Goal: Book appointment/travel/reservation

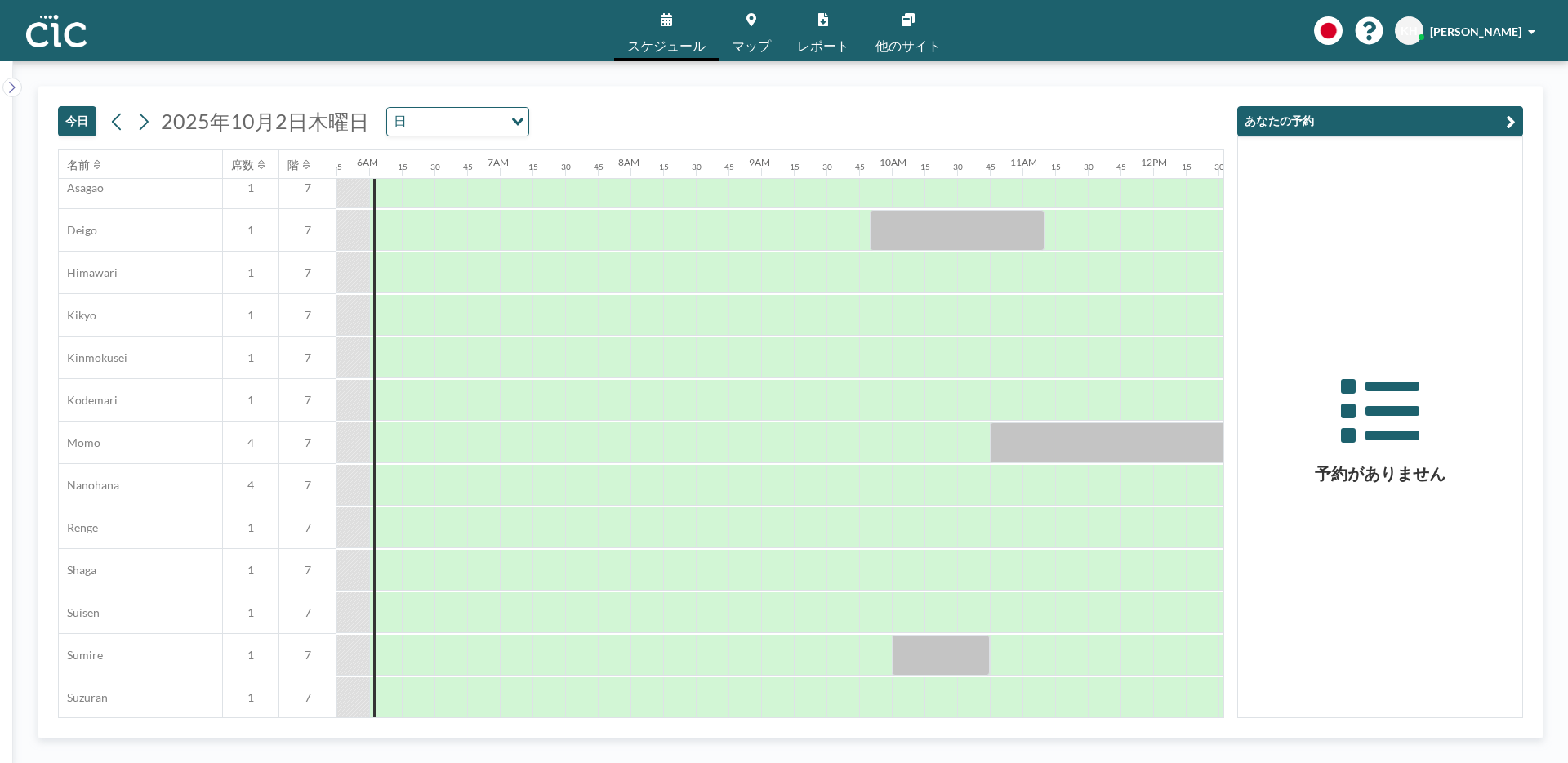
scroll to position [990, 751]
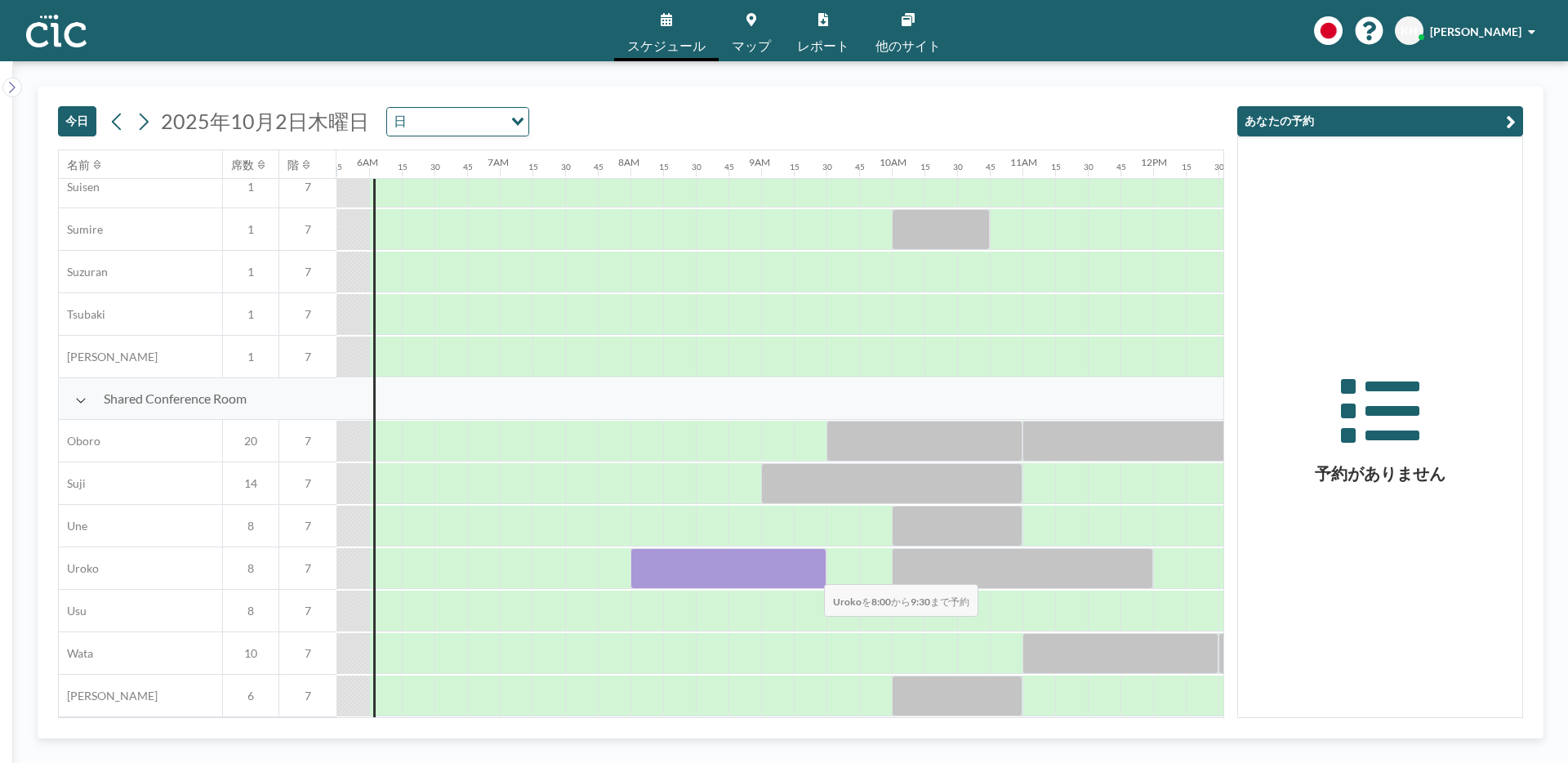
drag, startPoint x: 650, startPoint y: 571, endPoint x: 811, endPoint y: 574, distance: 161.0
click at [811, 574] on div at bounding box center [728, 569] width 196 height 41
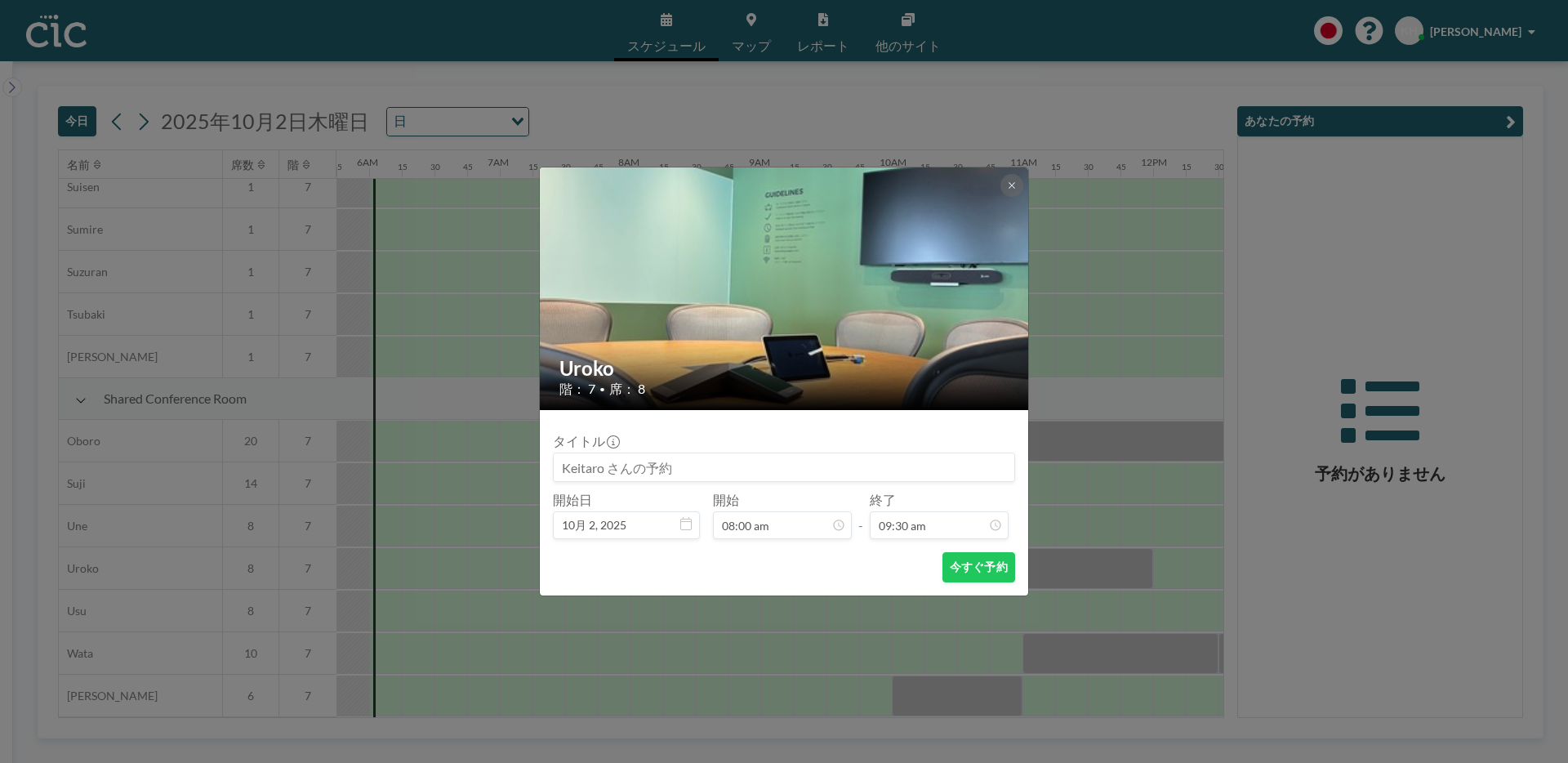
scroll to position [1106, 0]
click at [1011, 181] on icon at bounding box center [1012, 185] width 10 height 10
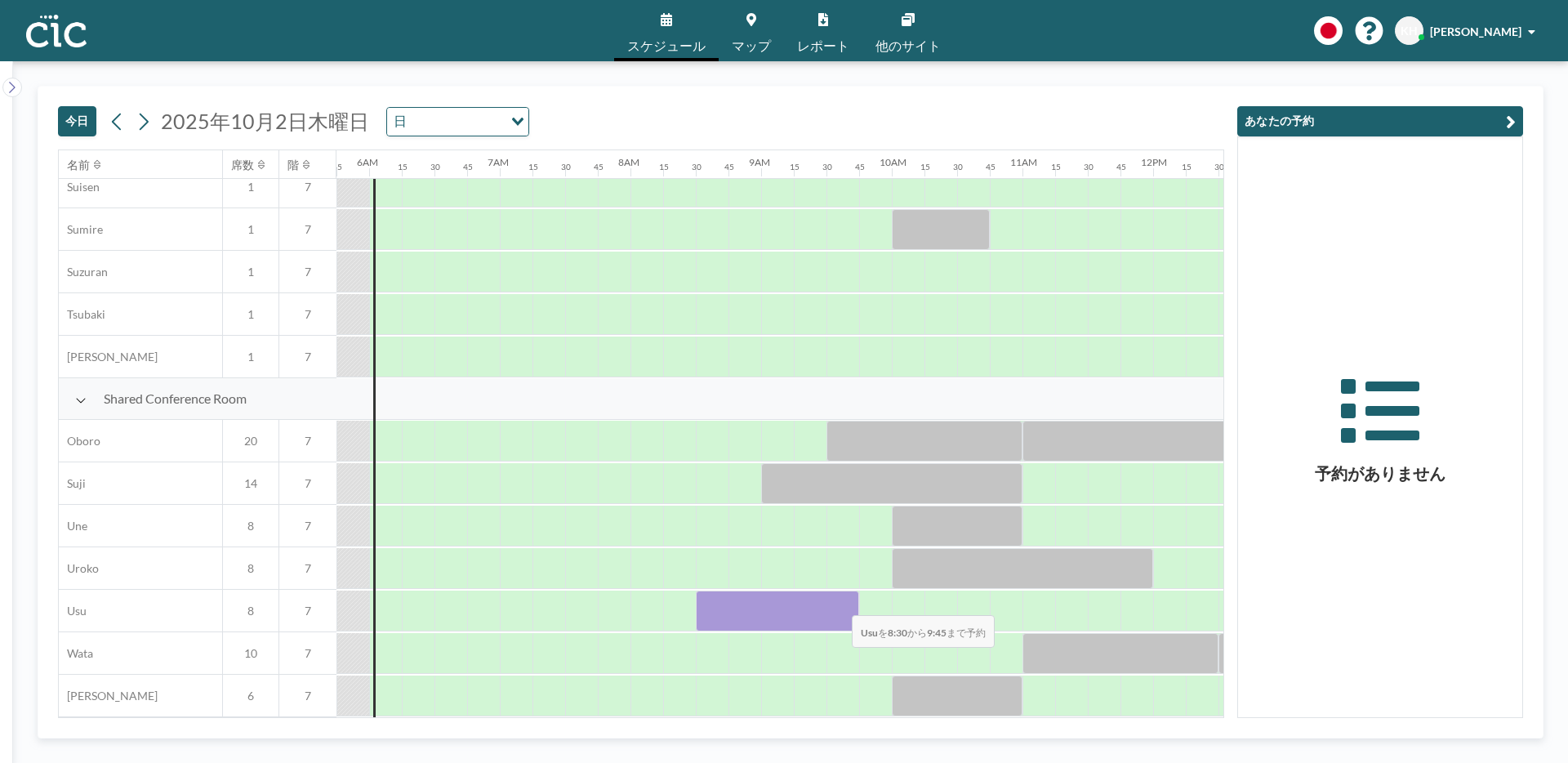
drag, startPoint x: 714, startPoint y: 608, endPoint x: 839, endPoint y: 605, distance: 125.0
click at [839, 605] on div at bounding box center [777, 611] width 163 height 41
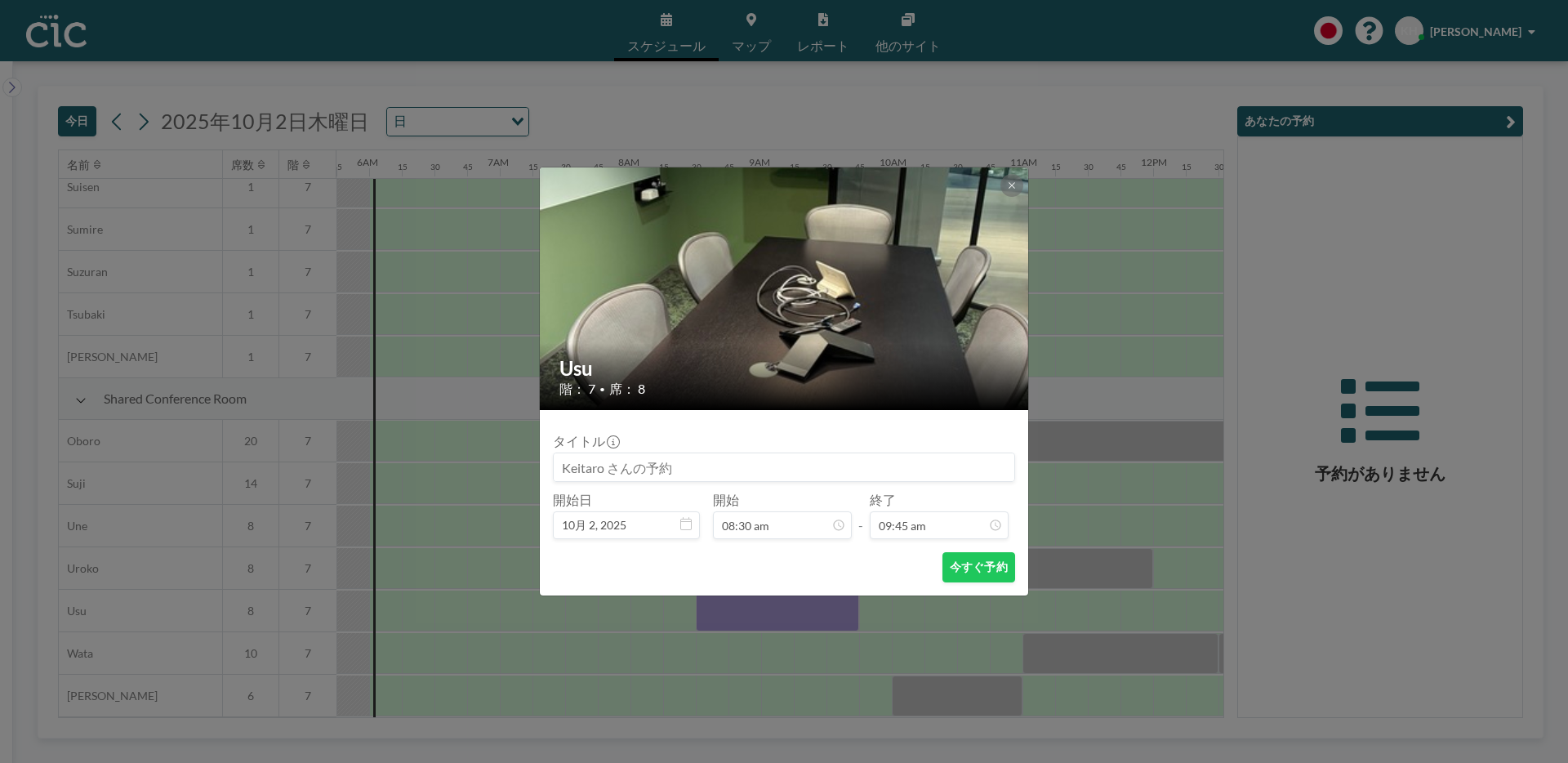
click at [660, 468] on input at bounding box center [784, 467] width 460 height 28
type input "h"
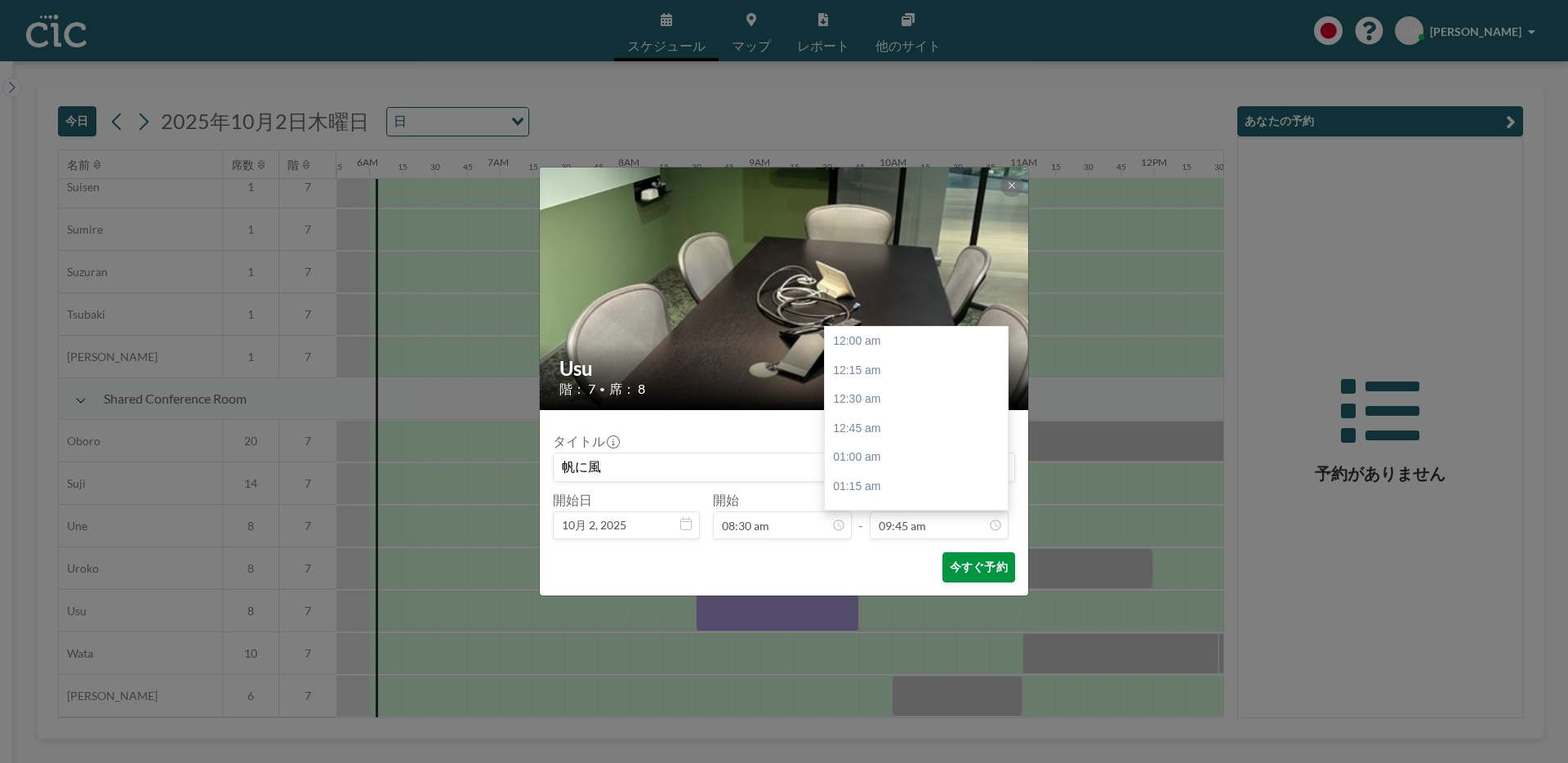
scroll to position [1134, 0]
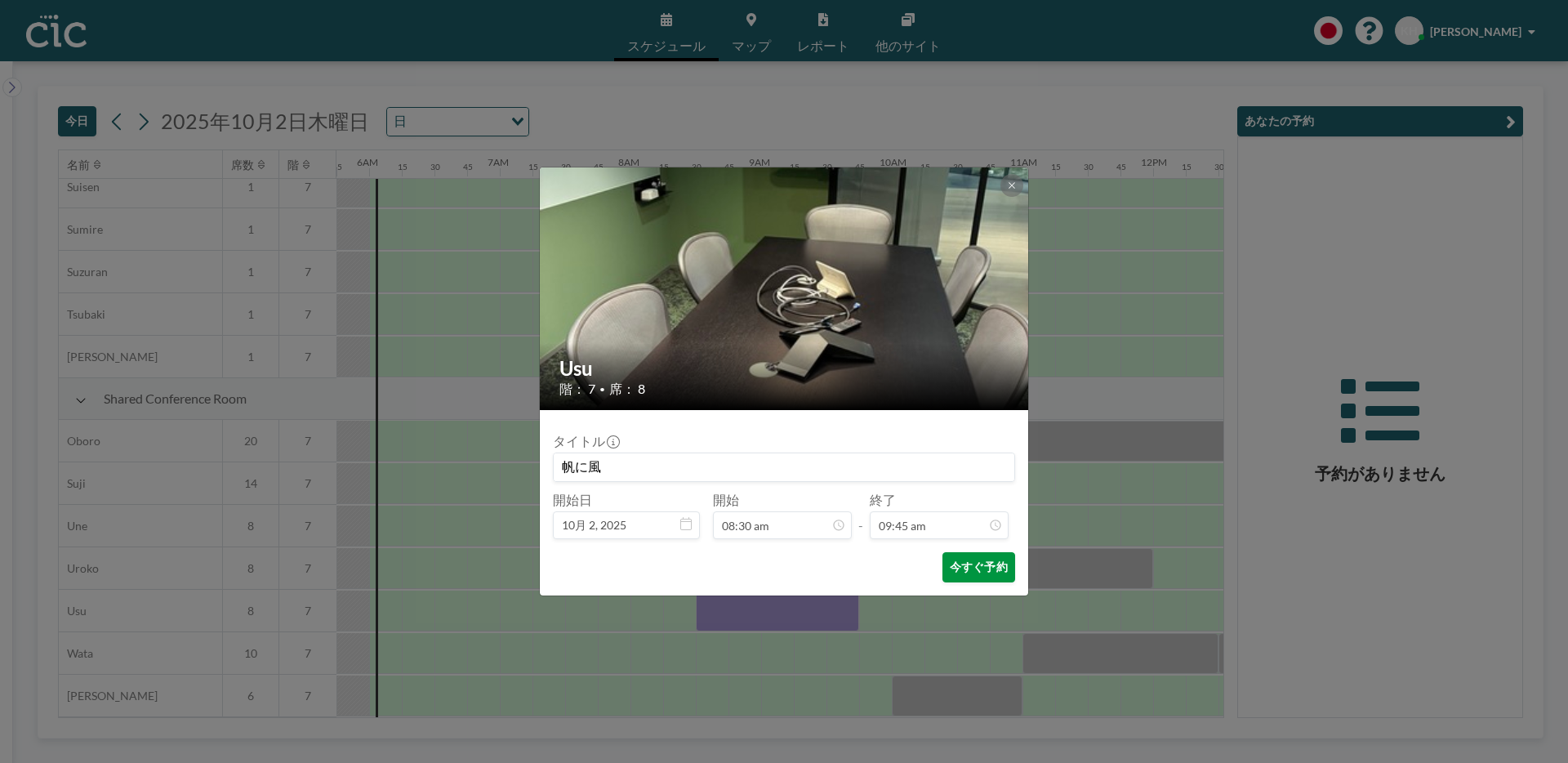
type input "帆に風"
click at [959, 557] on button "今すぐ予約" at bounding box center [979, 567] width 73 height 30
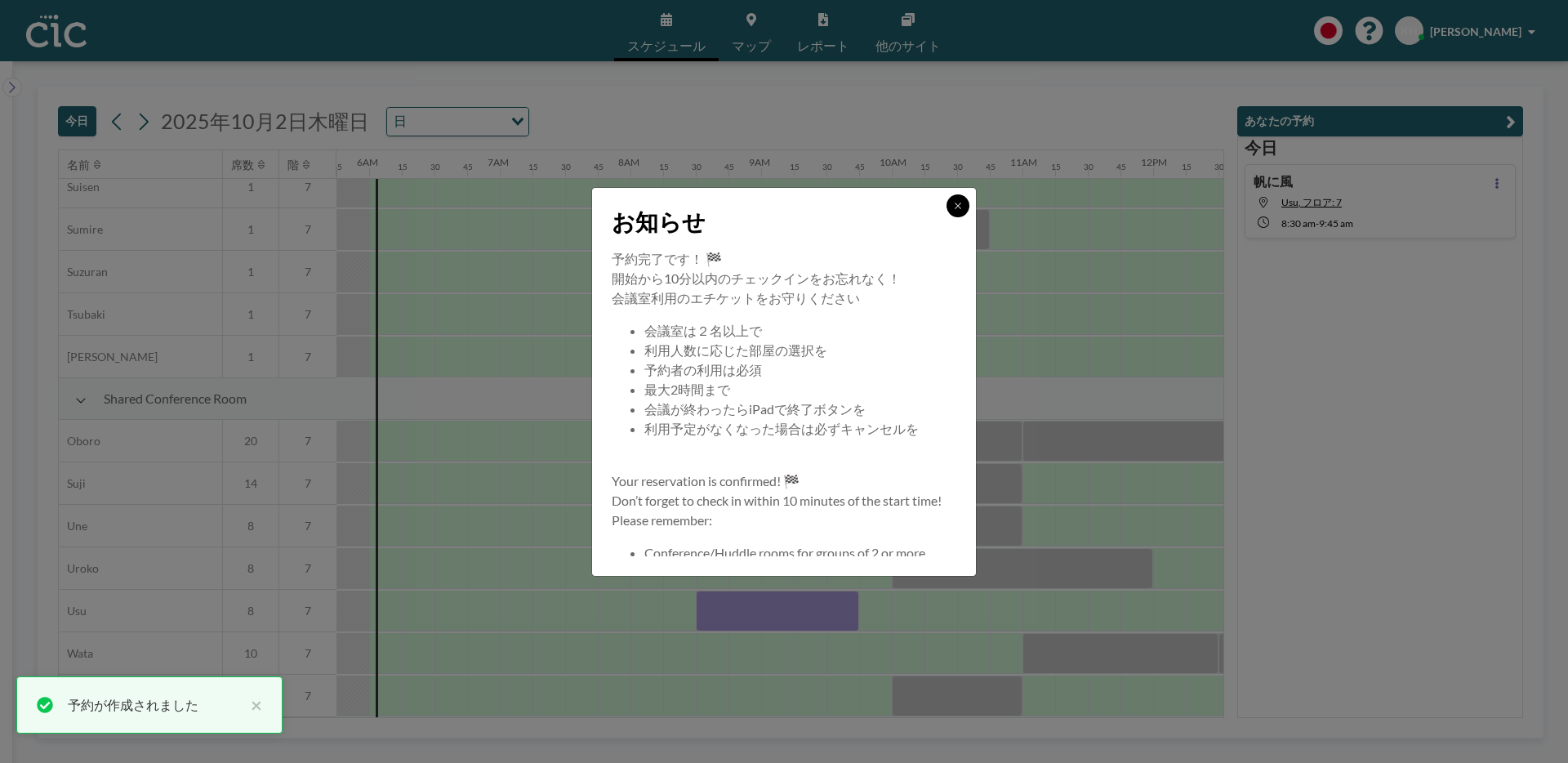
click at [966, 208] on button at bounding box center [958, 206] width 23 height 23
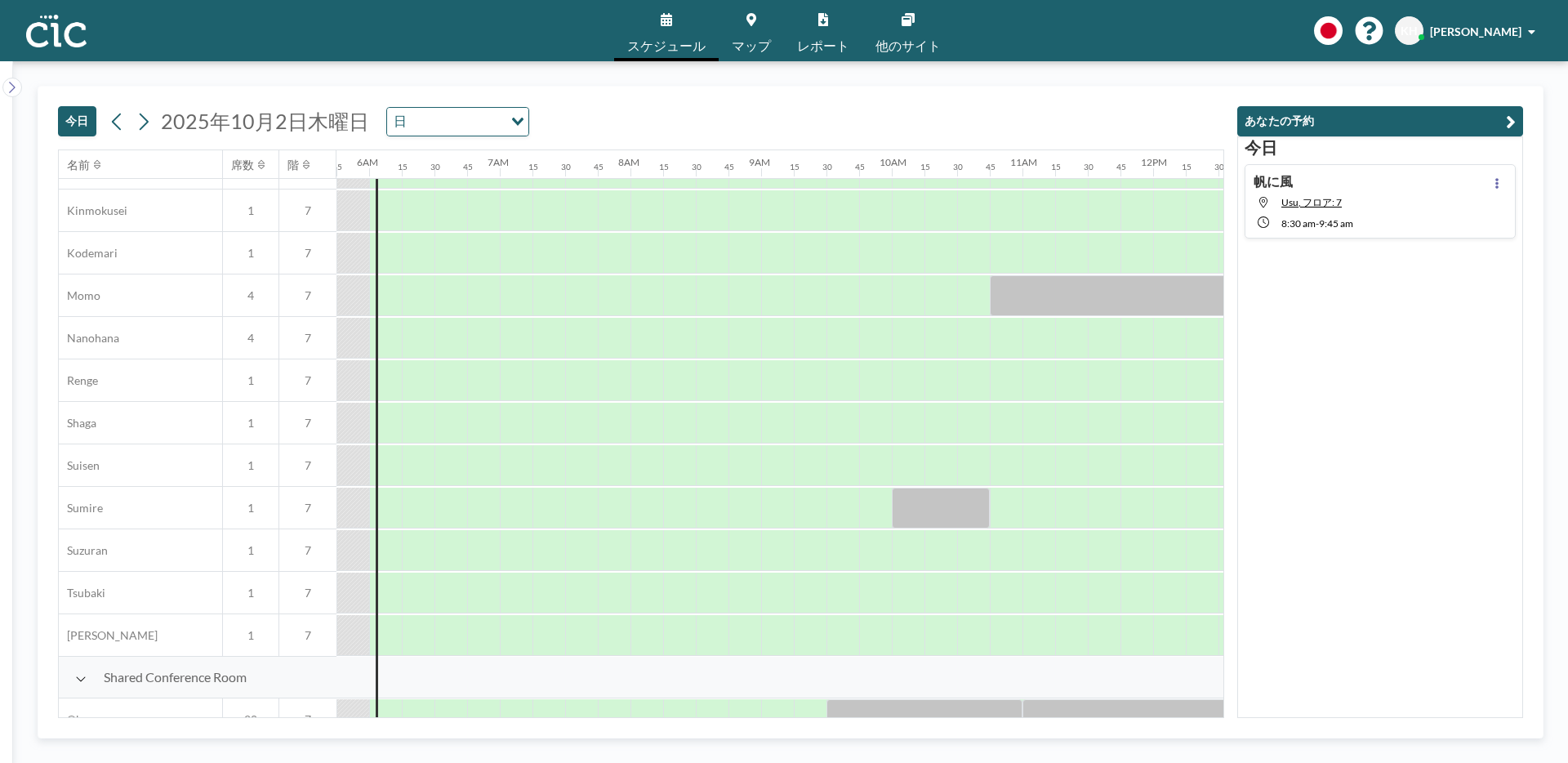
scroll to position [699, 751]
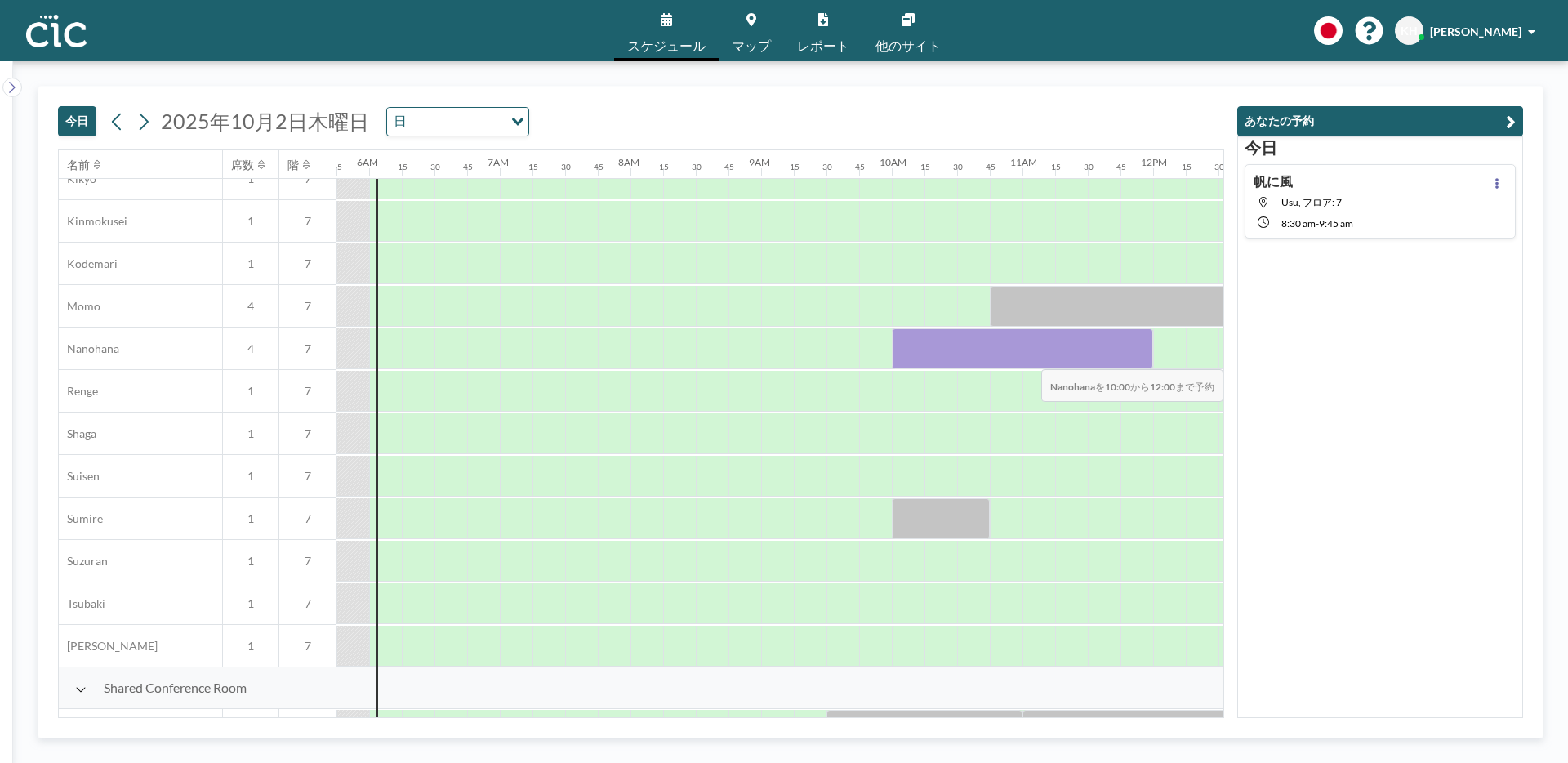
drag, startPoint x: 915, startPoint y: 358, endPoint x: 1147, endPoint y: 359, distance: 232.0
click at [1147, 359] on div at bounding box center [1022, 349] width 261 height 41
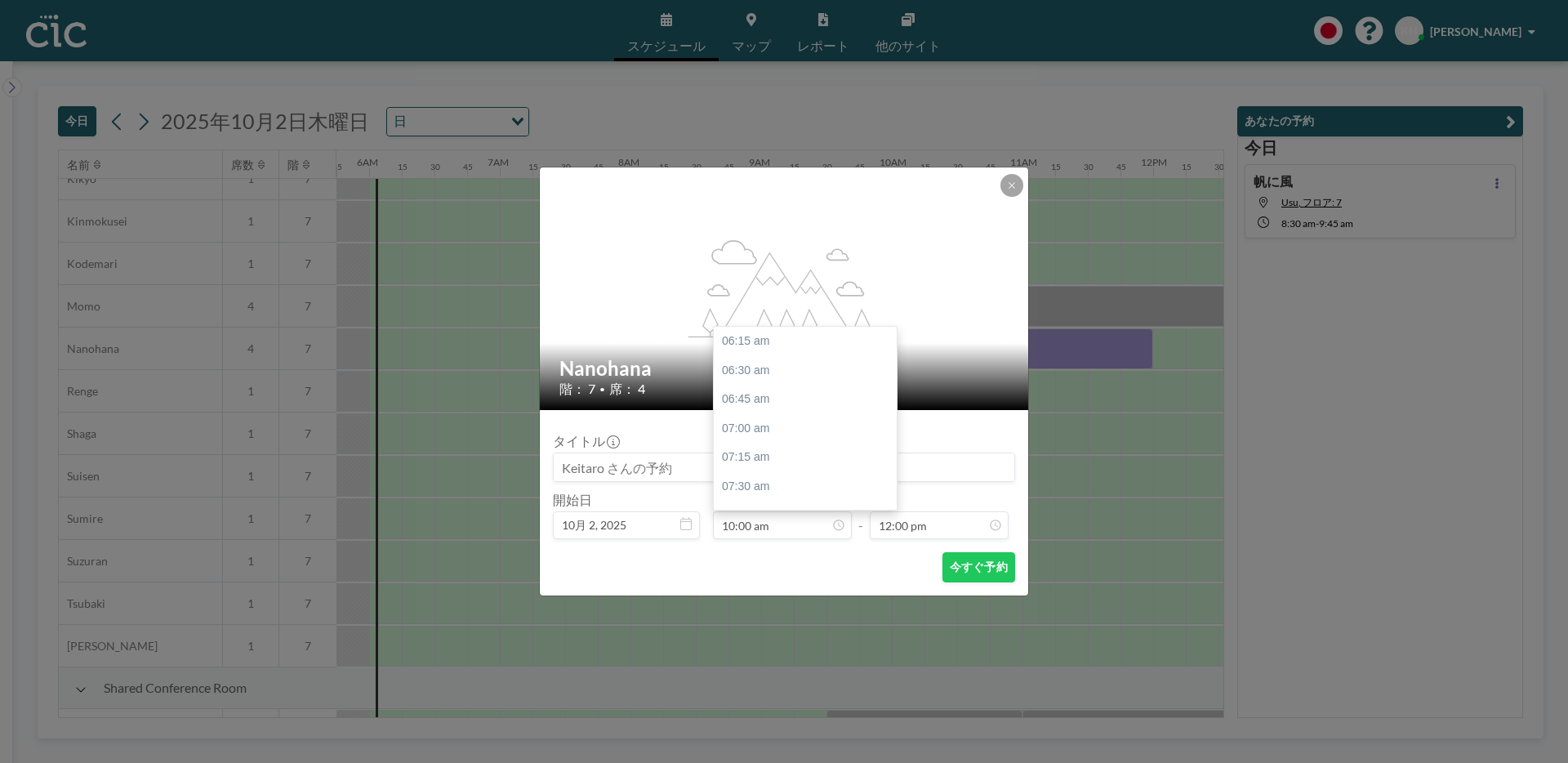
scroll to position [436, 0]
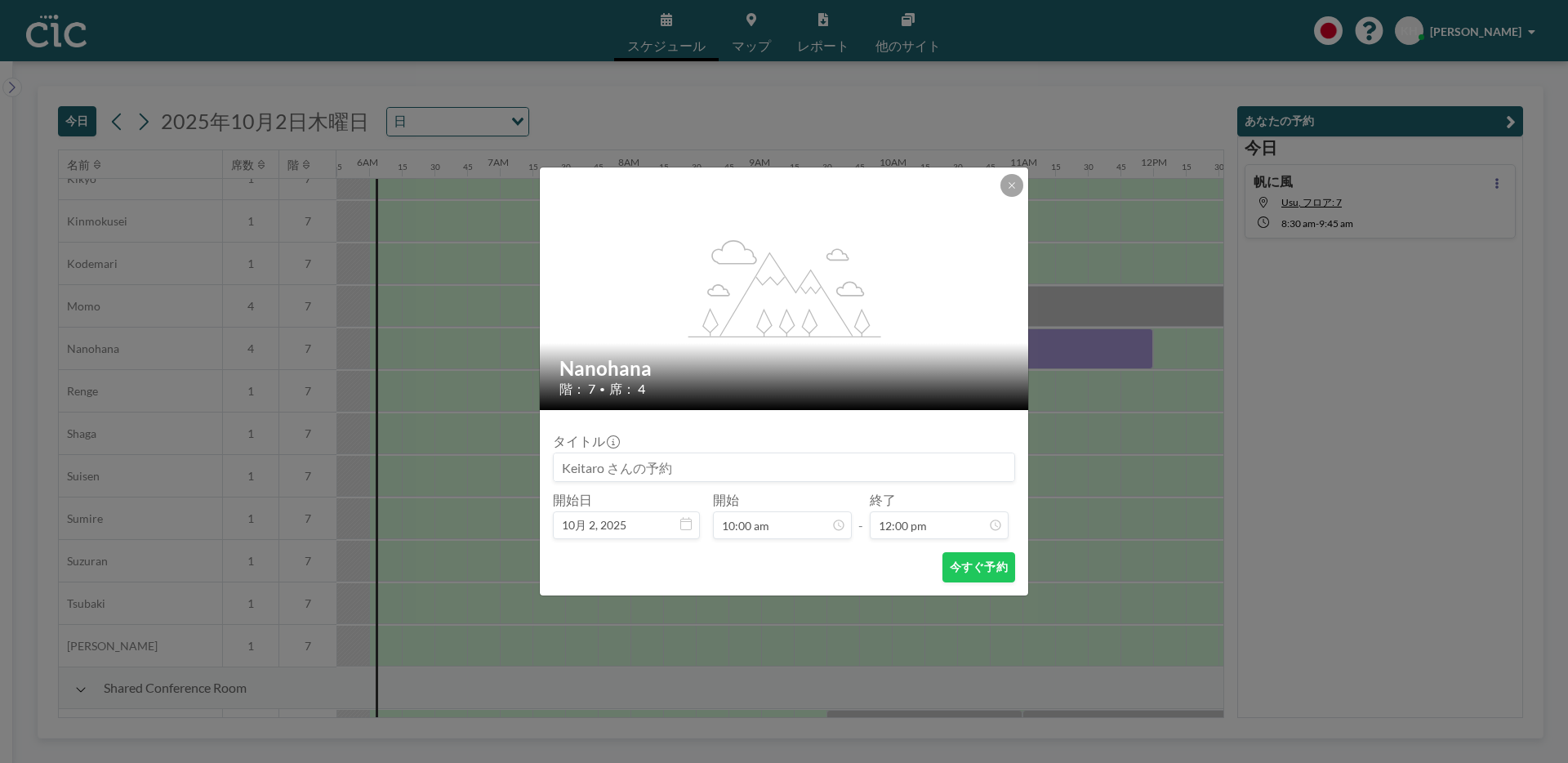
click at [662, 475] on input at bounding box center [784, 467] width 460 height 28
type input "帆に風"
click at [969, 557] on button "今すぐ予約" at bounding box center [979, 567] width 73 height 30
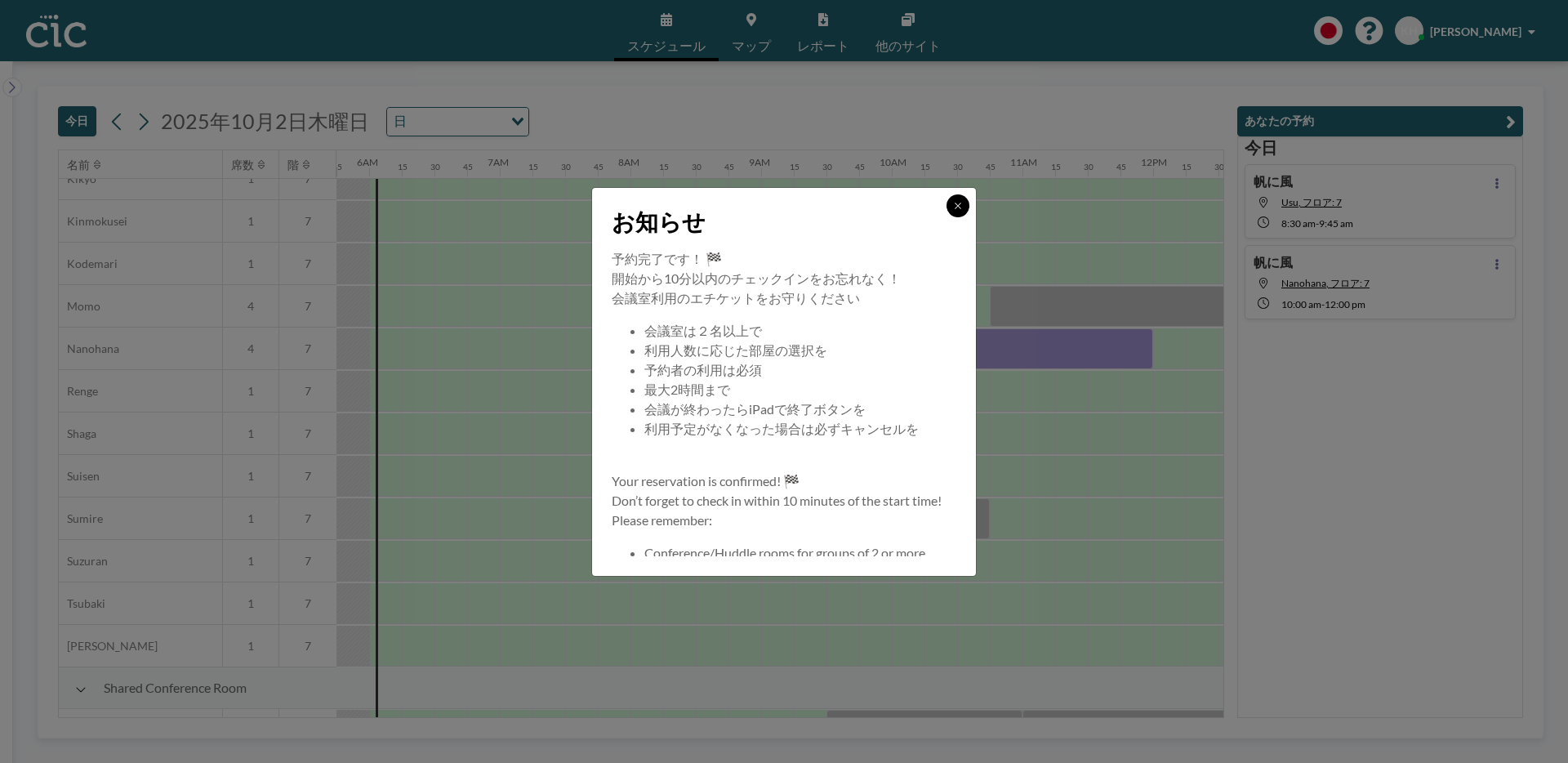
click at [958, 205] on icon at bounding box center [958, 205] width 6 height 6
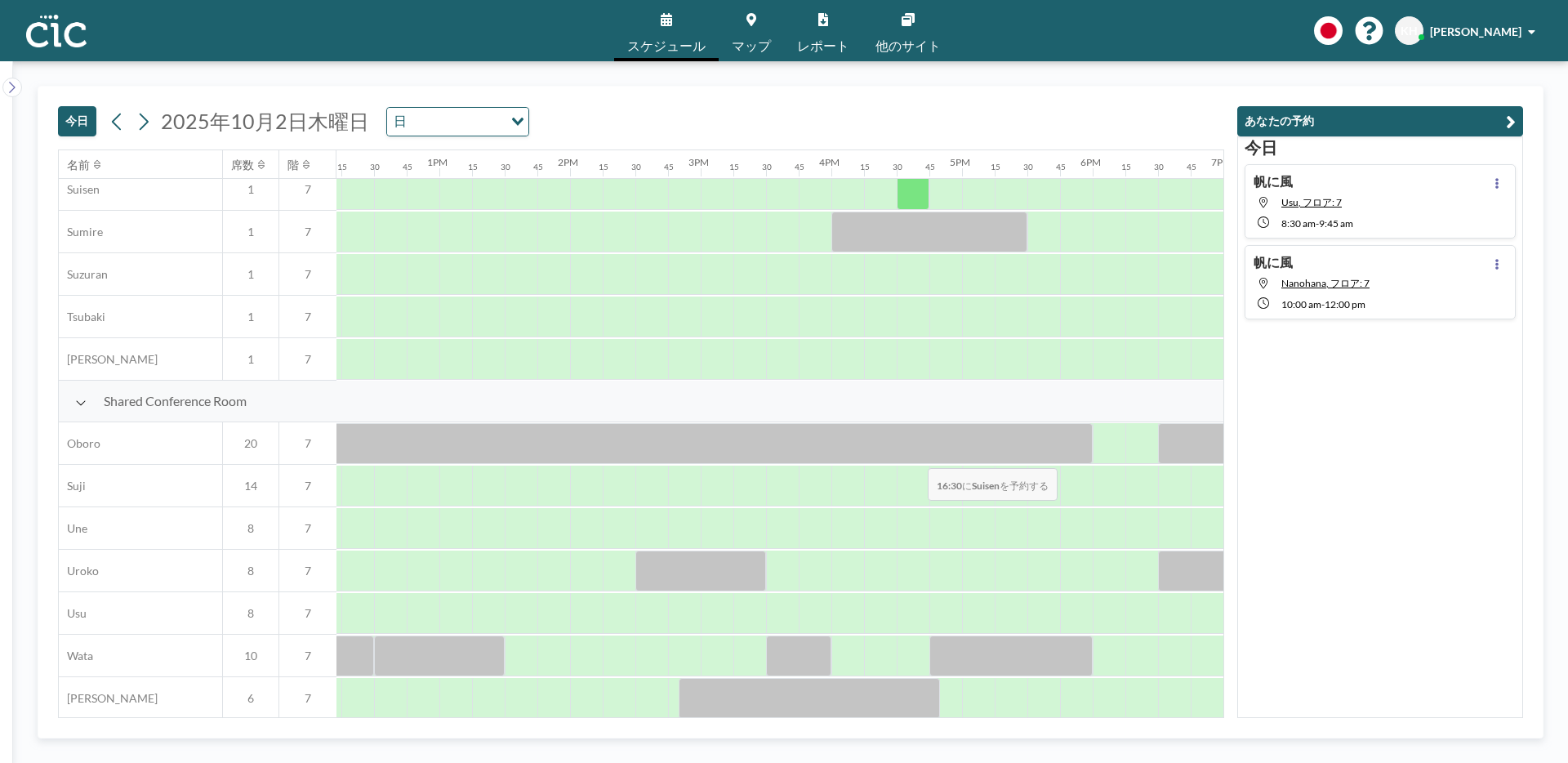
scroll to position [990, 1596]
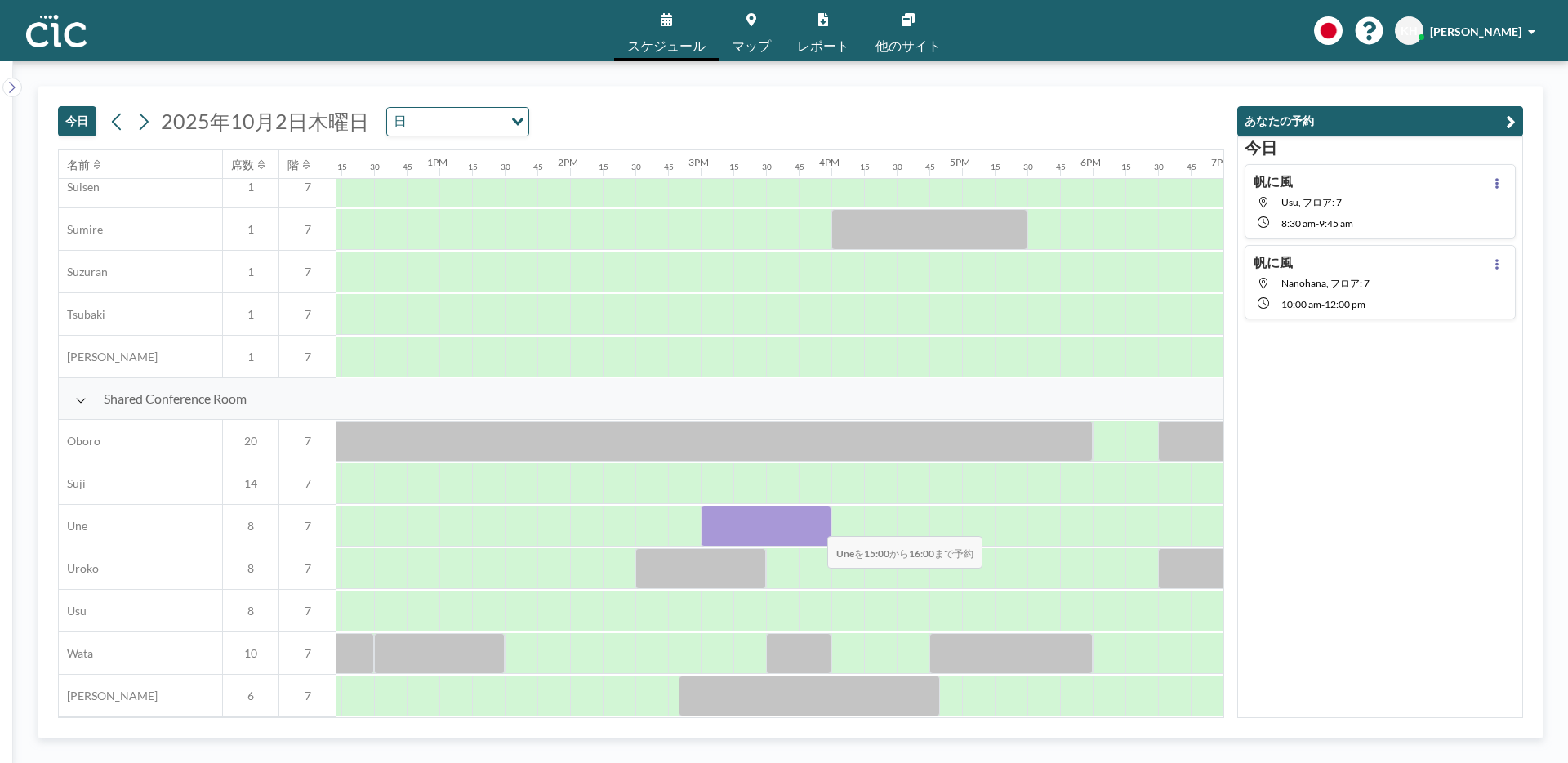
drag, startPoint x: 716, startPoint y: 525, endPoint x: 814, endPoint y: 525, distance: 98.0
click at [814, 525] on div at bounding box center [766, 526] width 131 height 41
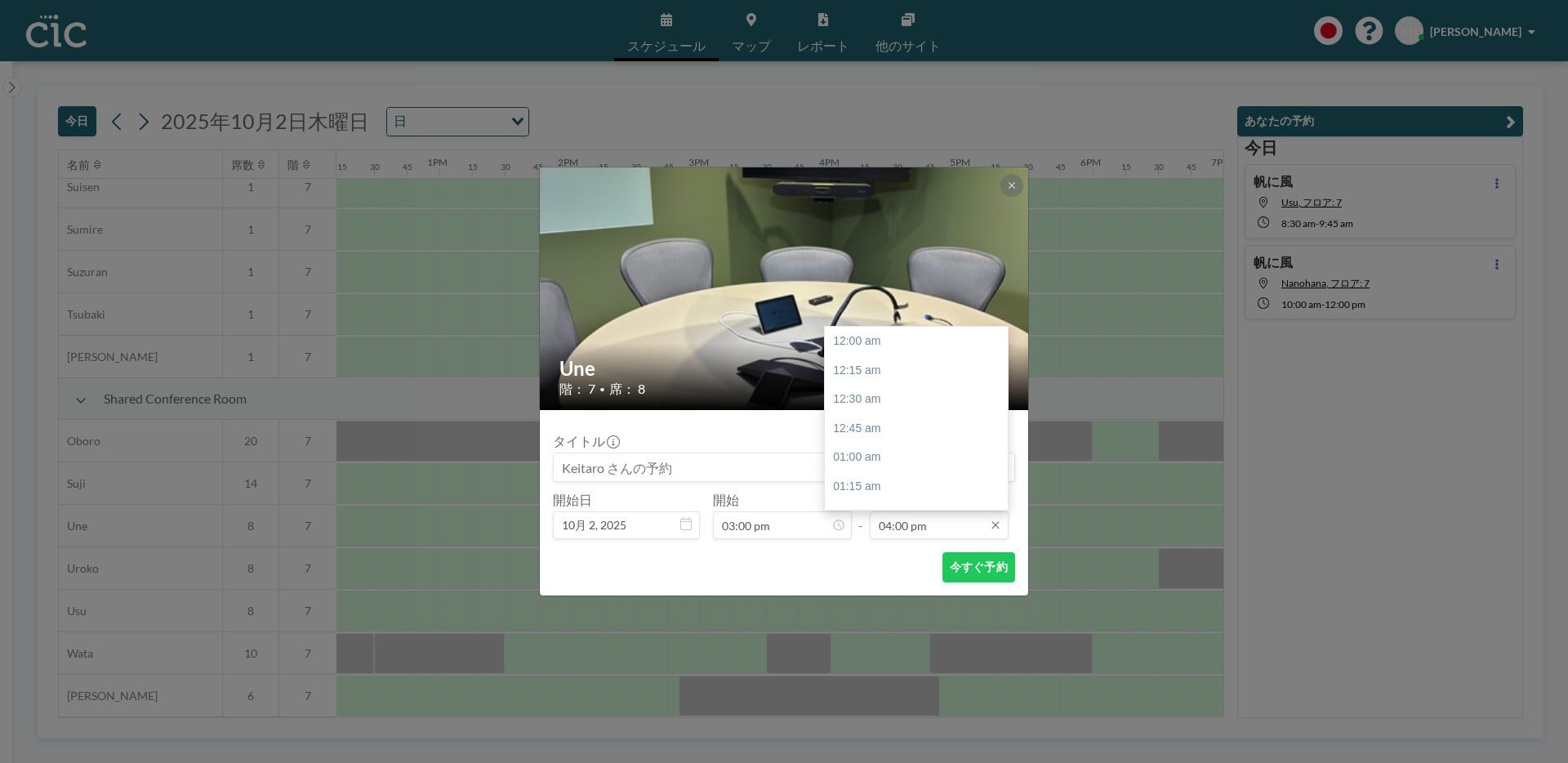
scroll to position [1861, 0]
click at [925, 528] on input "04:00 pm" at bounding box center [939, 525] width 138 height 28
click at [882, 370] on div "03:45 pm" at bounding box center [916, 363] width 183 height 30
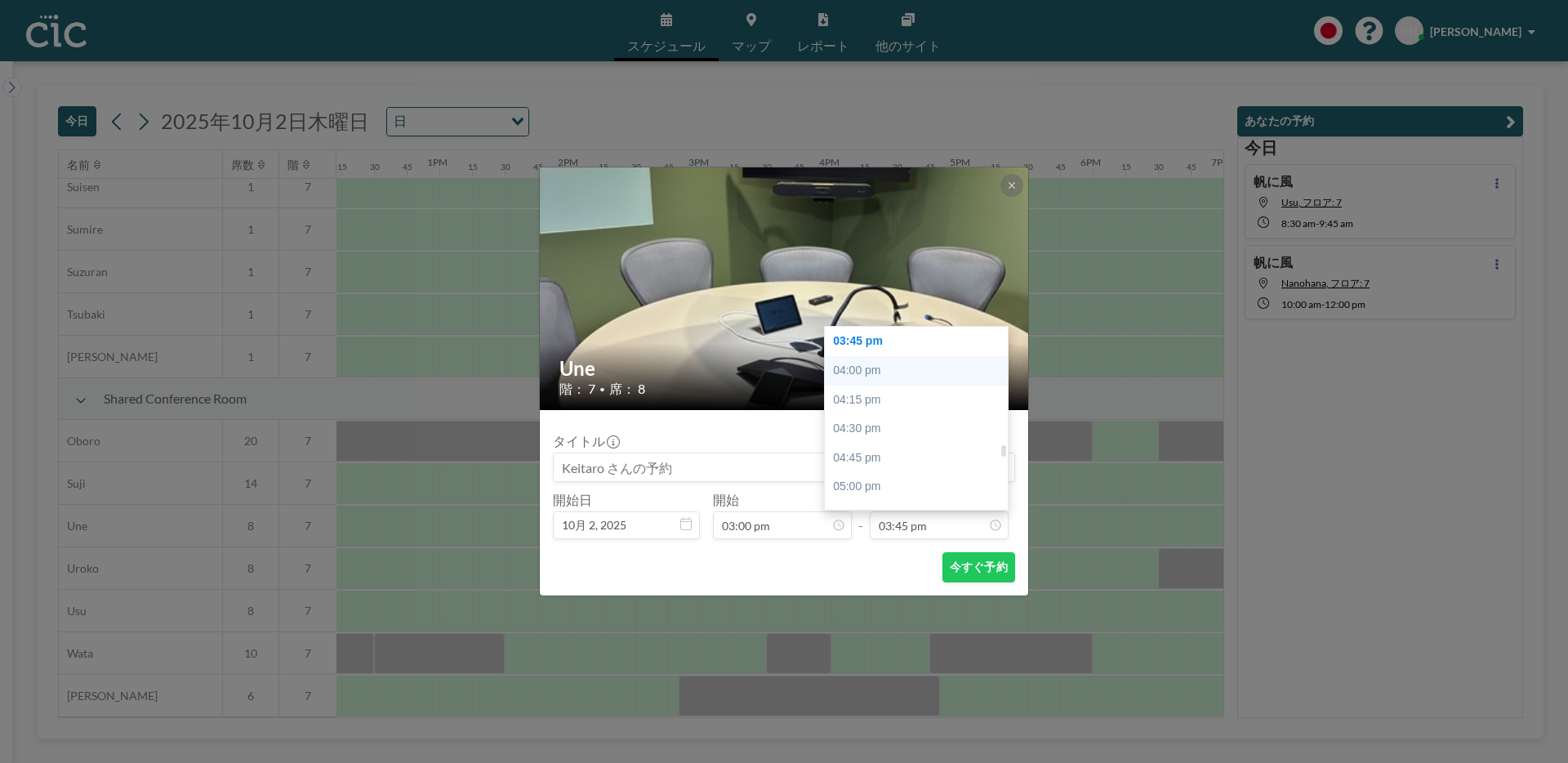
click at [878, 373] on div "04:00 pm" at bounding box center [916, 371] width 183 height 30
type input "04:00 pm"
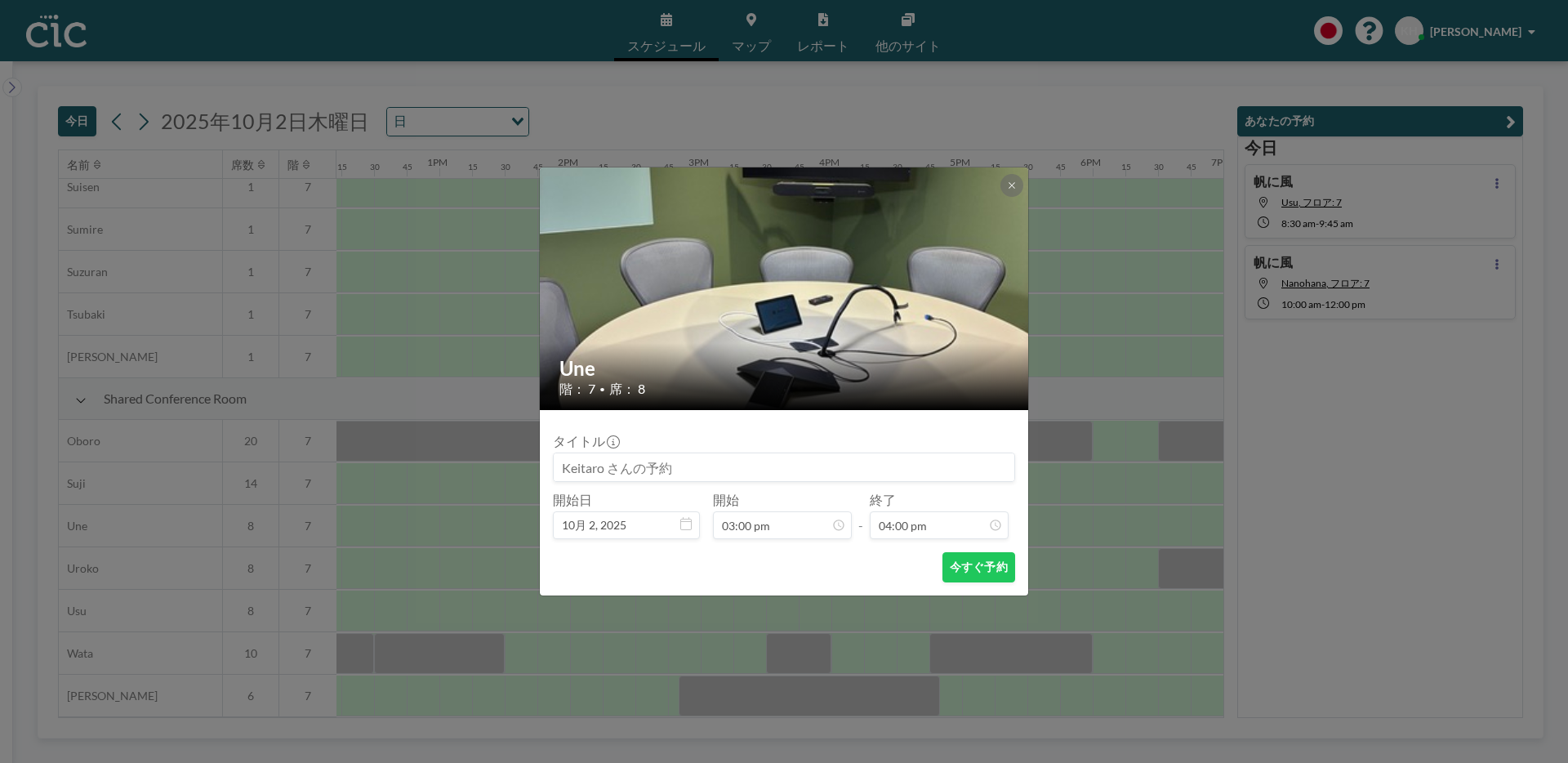
scroll to position [1861, 0]
click at [817, 473] on input at bounding box center [784, 467] width 460 height 28
type input "帆に風"
click at [996, 570] on button "今すぐ予約" at bounding box center [979, 567] width 73 height 30
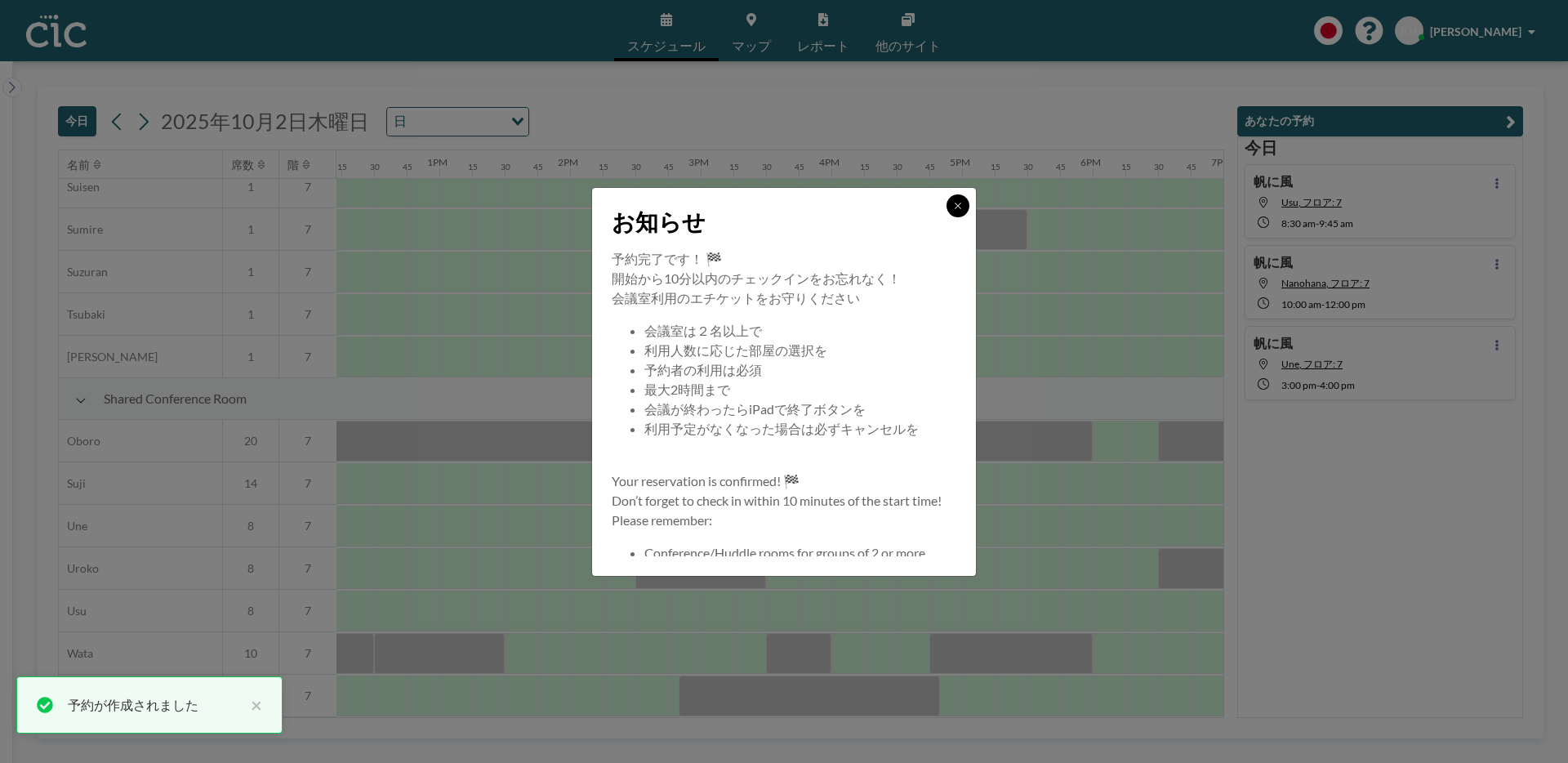
click at [957, 207] on icon at bounding box center [958, 205] width 6 height 6
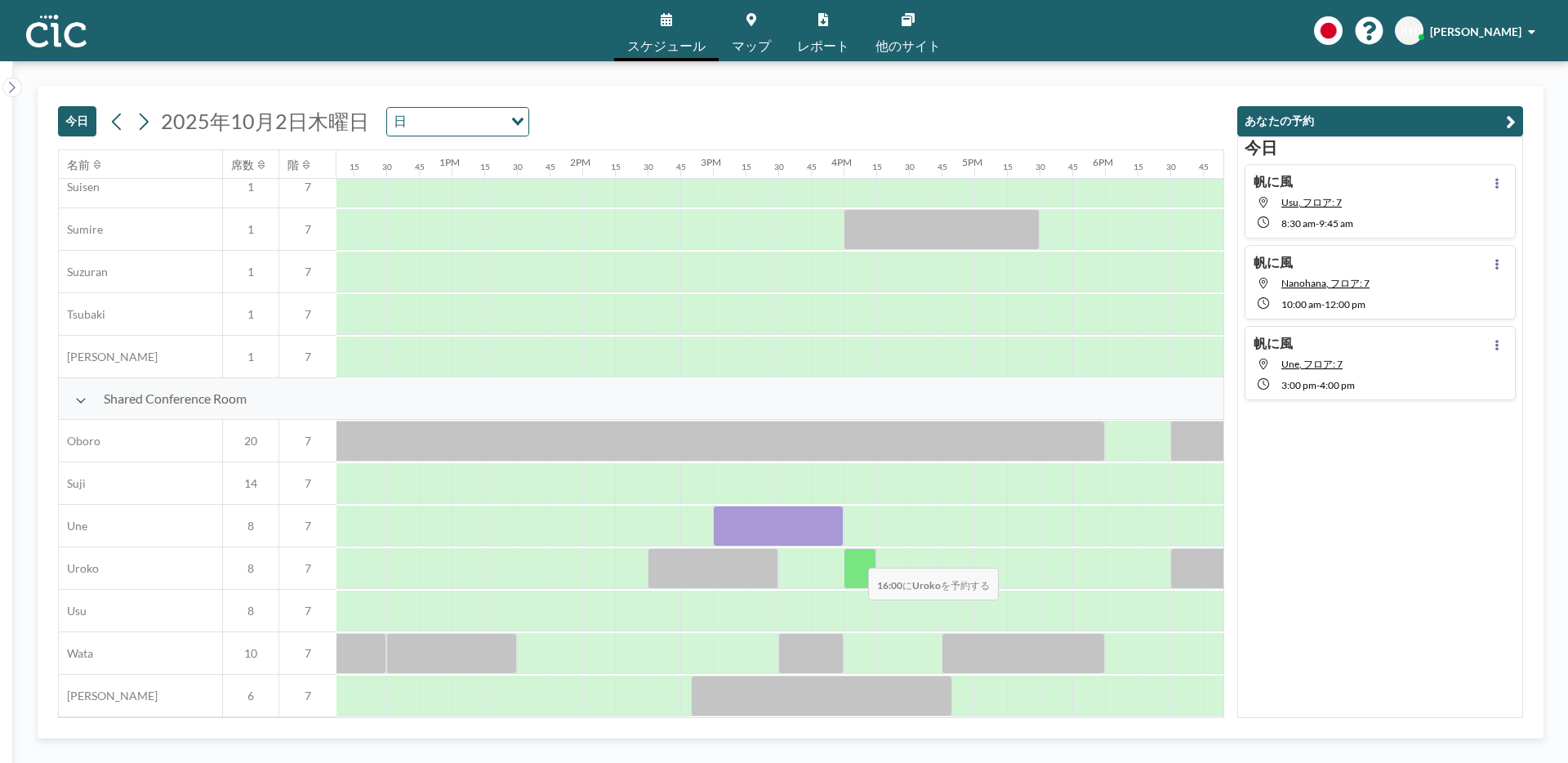
scroll to position [990, 1593]
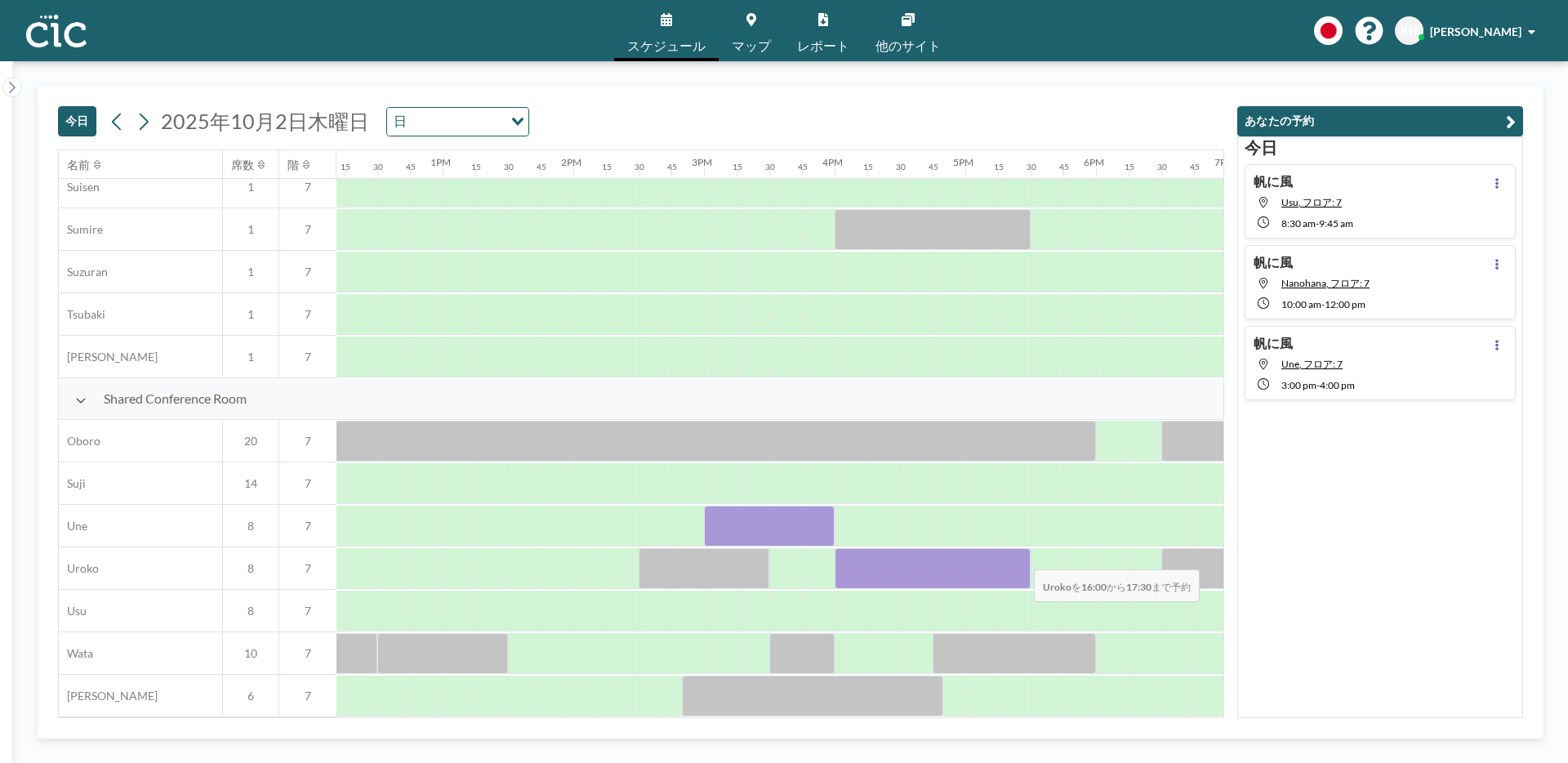
drag, startPoint x: 845, startPoint y: 560, endPoint x: 1021, endPoint y: 559, distance: 176.0
click at [1021, 559] on div at bounding box center [932, 569] width 196 height 41
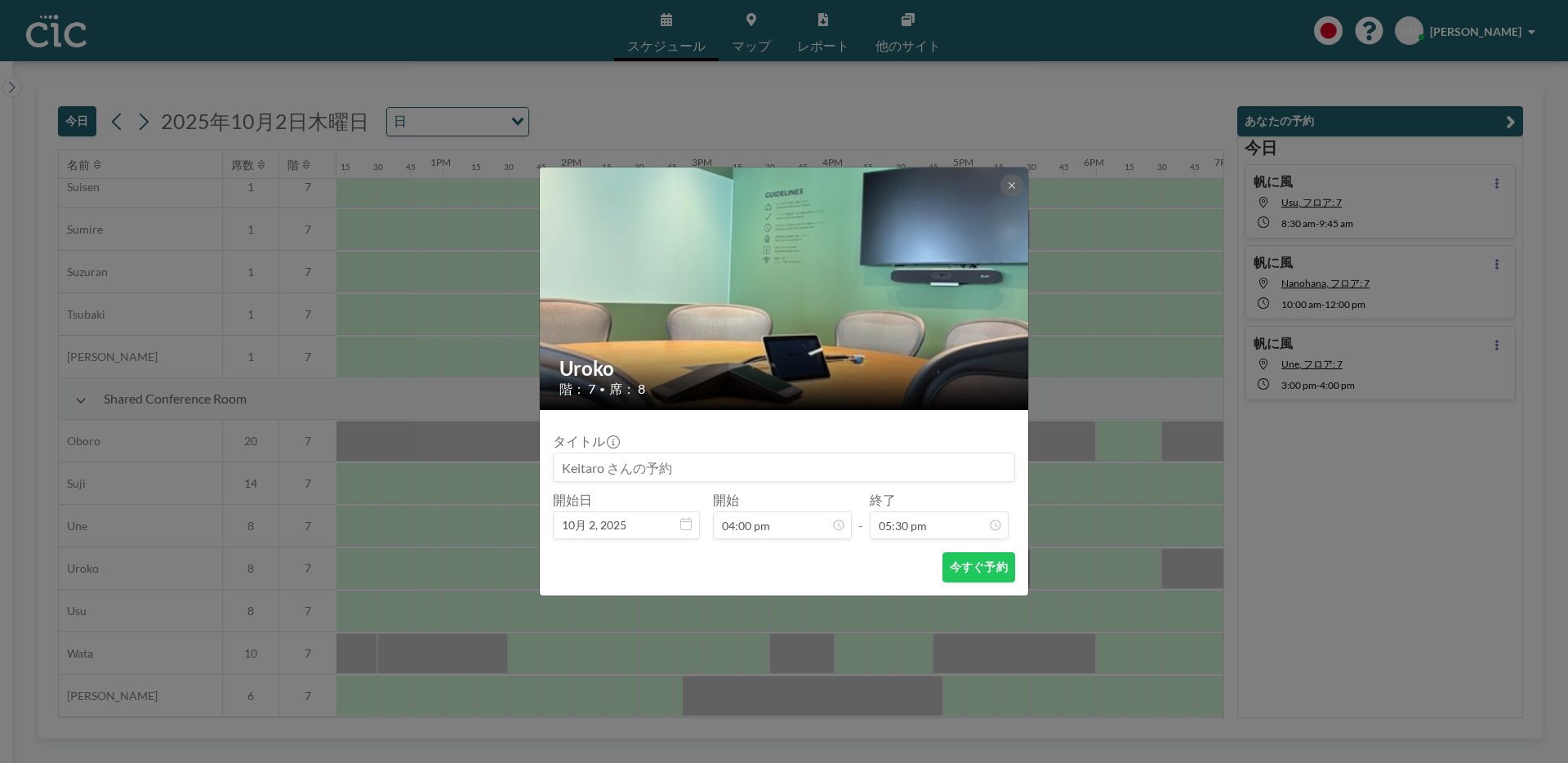
scroll to position [2037, 0]
click at [723, 469] on input at bounding box center [784, 467] width 460 height 28
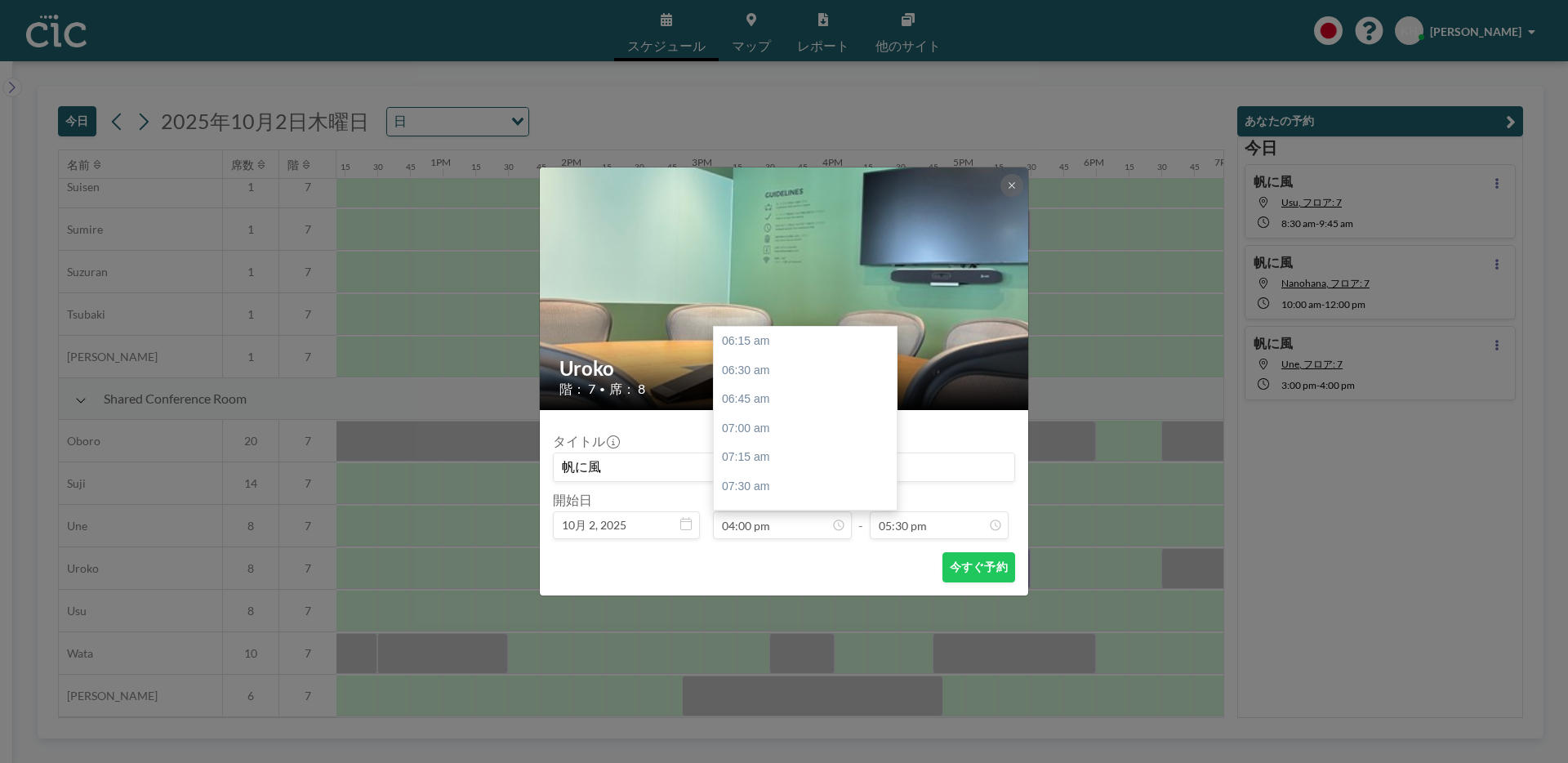
scroll to position [1134, 0]
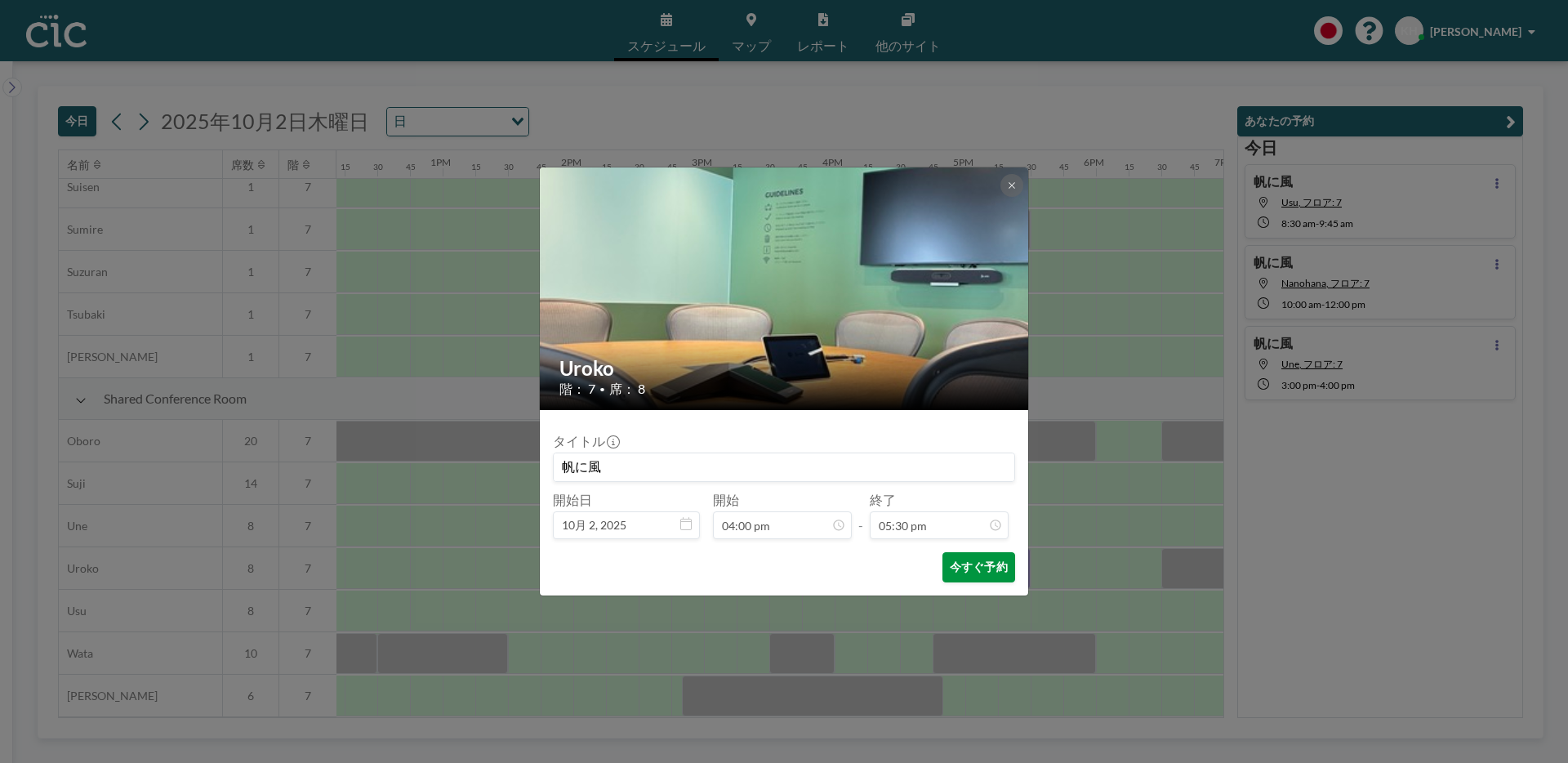
type input "帆に風"
click at [958, 565] on button "今すぐ予約" at bounding box center [979, 567] width 73 height 30
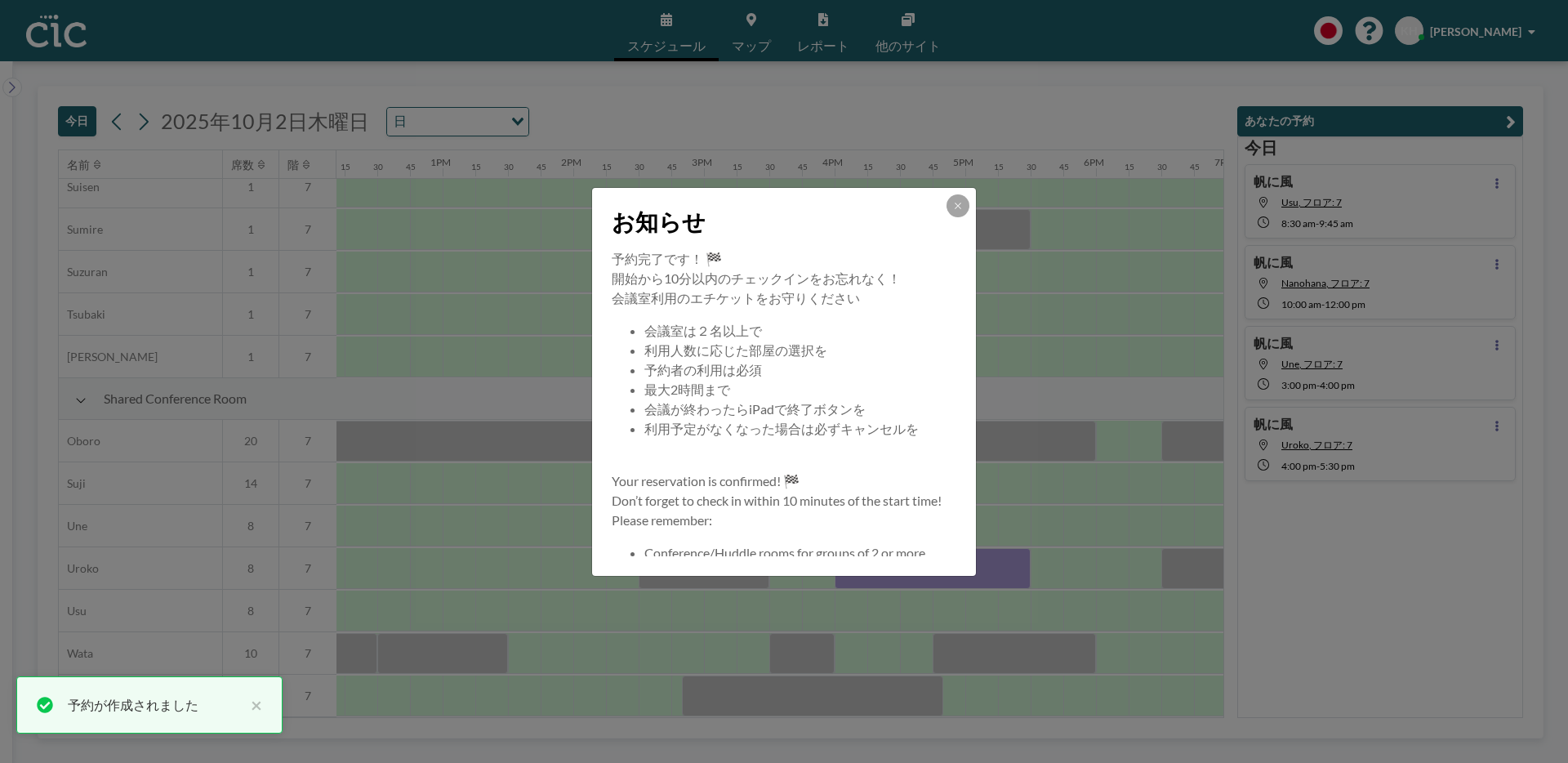
click at [961, 207] on icon at bounding box center [958, 206] width 10 height 10
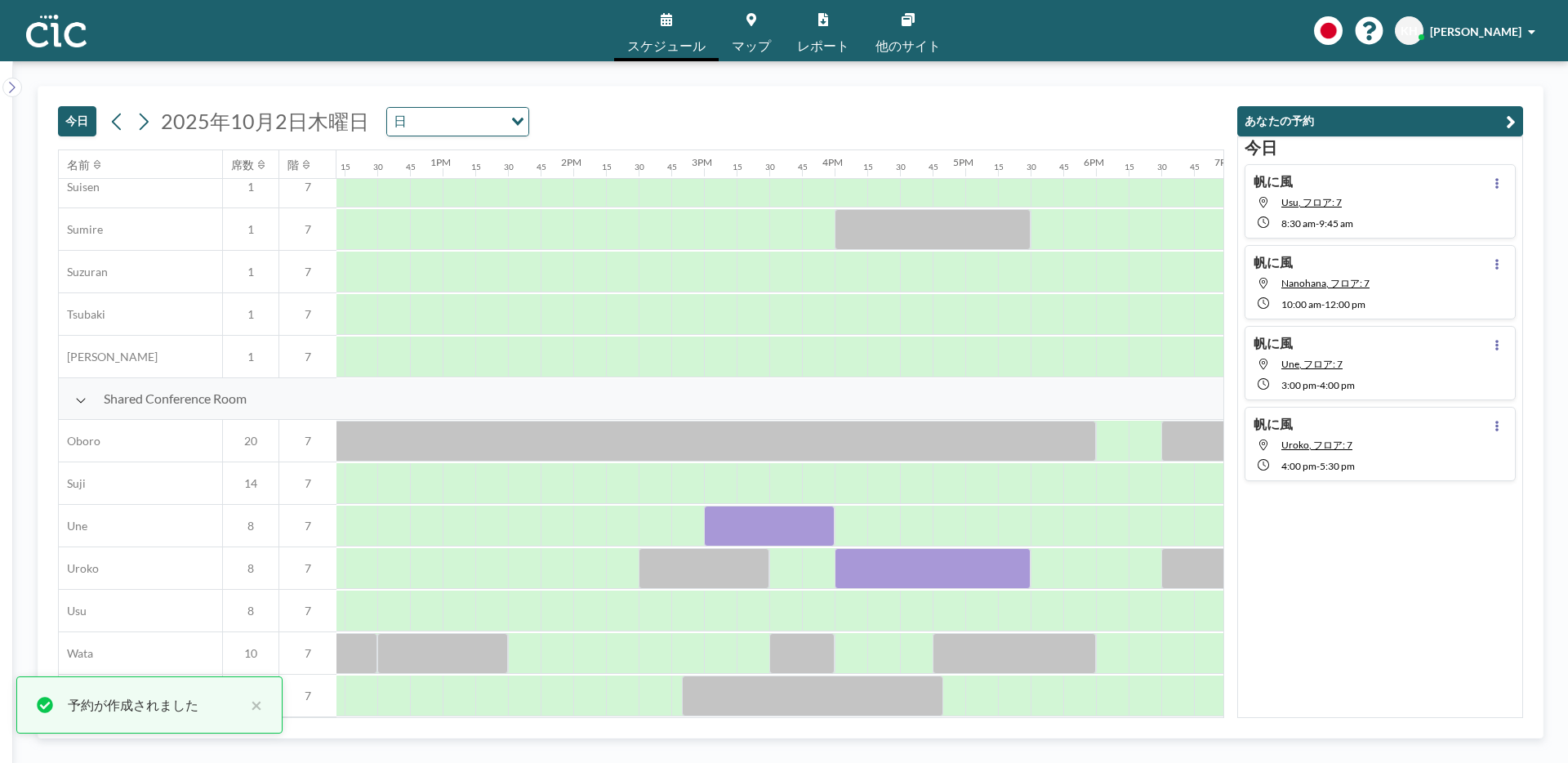
click at [1445, 525] on div "[DATE] 帆に風 Usu, フロア: 7 8:30 AM - 9:45 AM 帆に風 Nanohana, フロア: 7 10:00 AM - 12:00 …" at bounding box center [1380, 428] width 286 height 582
click at [1498, 186] on icon at bounding box center [1498, 183] width 3 height 11
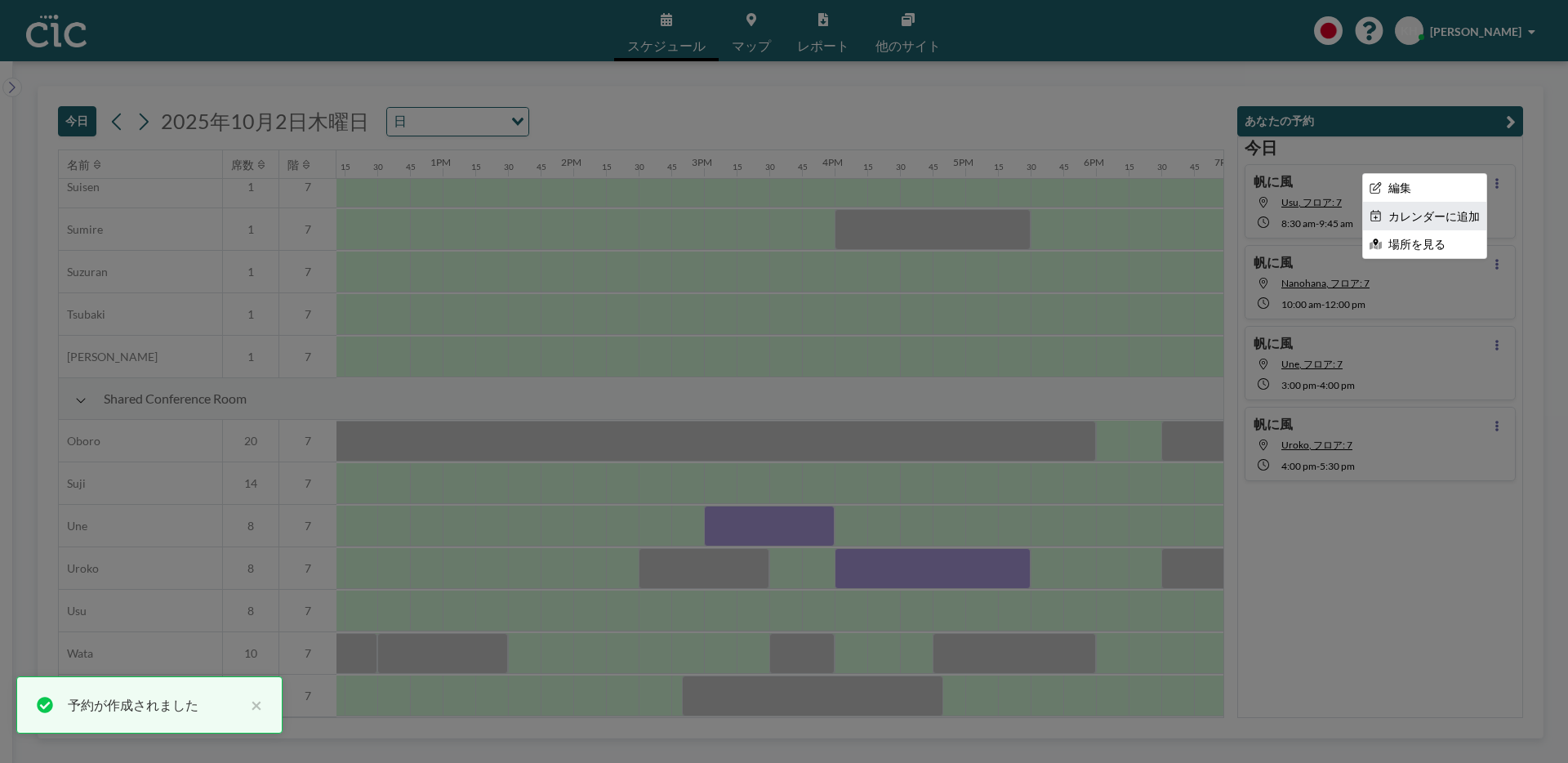
click at [1456, 213] on li "カレンダーに追加" at bounding box center [1425, 216] width 124 height 28
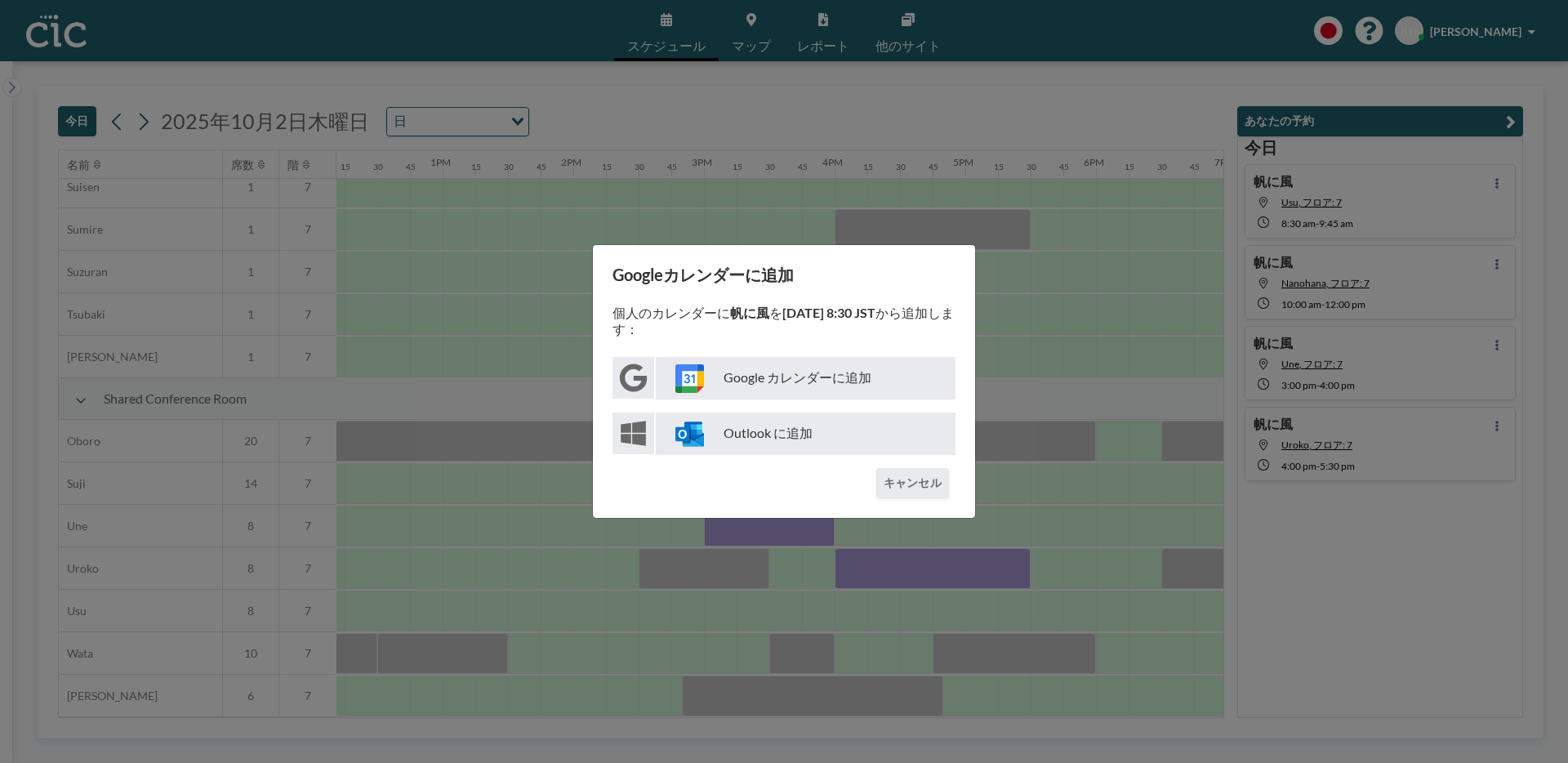
click at [830, 380] on p "Google カレンダーに追加" at bounding box center [806, 379] width 300 height 43
click at [1063, 338] on div "Googleカレンダーに追加 個人のカレンダーに 帆に風 を [DATE] 8:30 JST から追加します： Google カレンダーに追加 Outlook…" at bounding box center [784, 381] width 1568 height 763
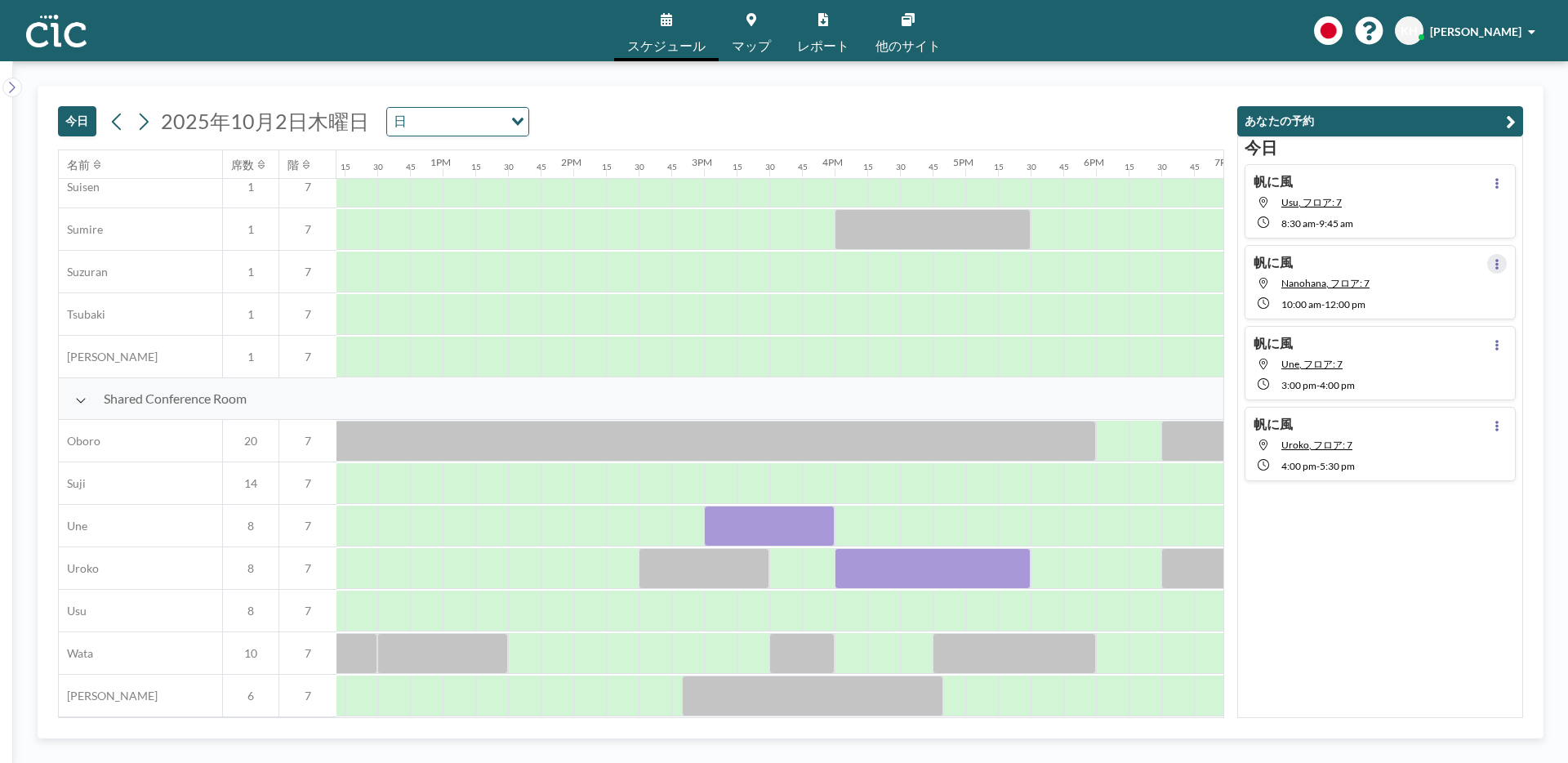
click at [1505, 266] on button at bounding box center [1498, 264] width 20 height 20
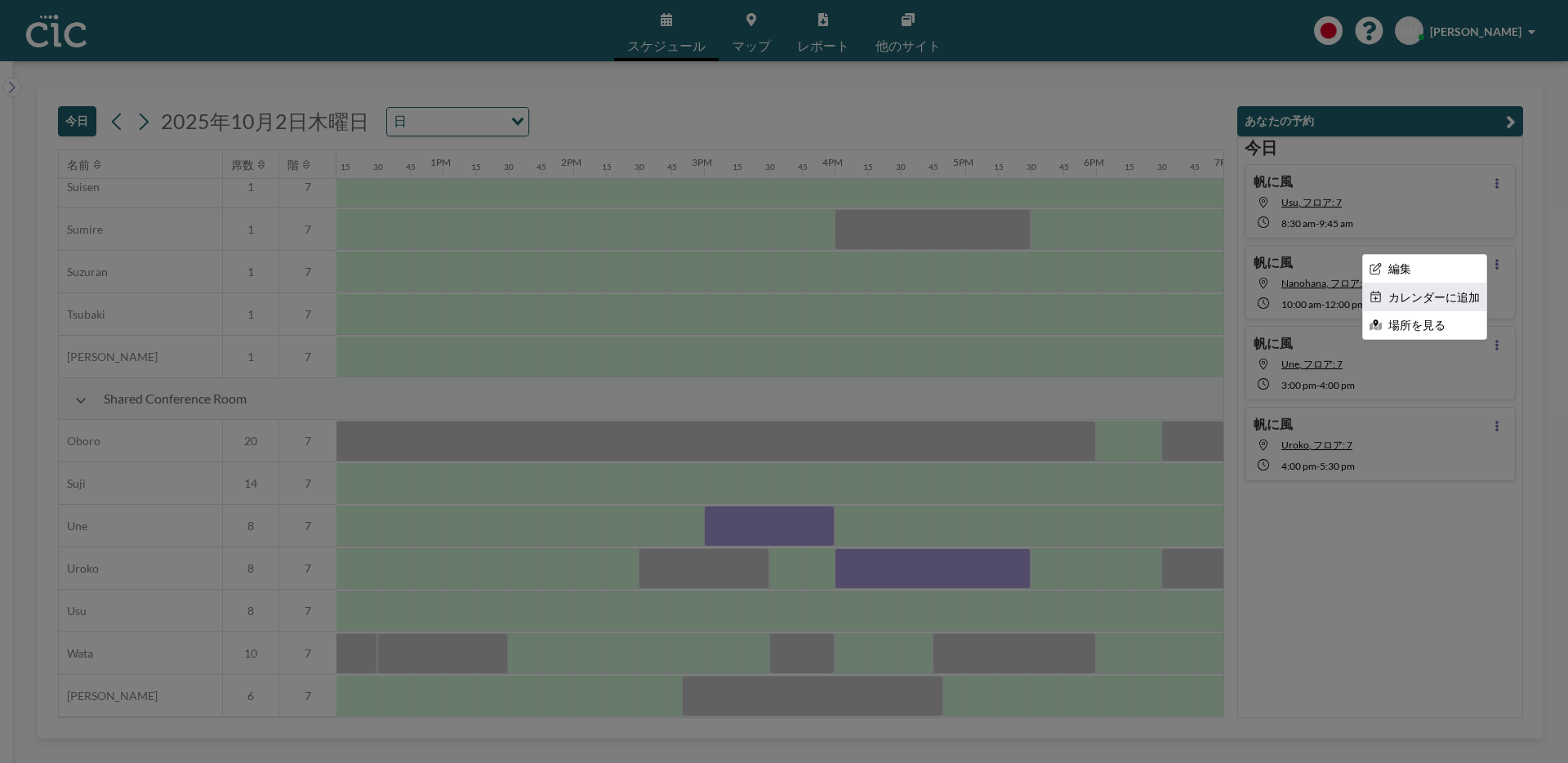
click at [1428, 295] on li "カレンダーに追加" at bounding box center [1425, 297] width 124 height 28
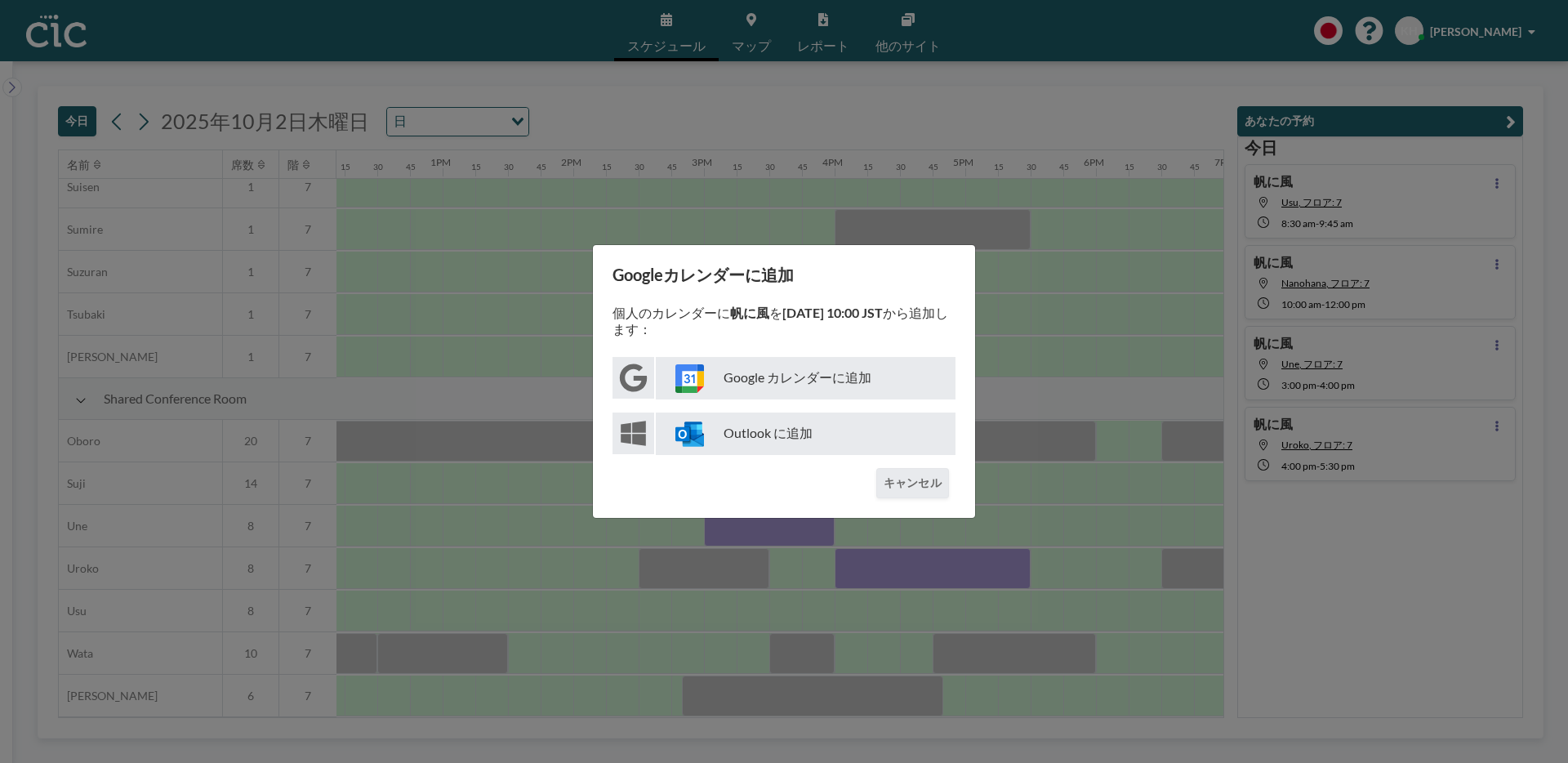
click at [875, 372] on p "Google カレンダーに追加" at bounding box center [806, 379] width 300 height 43
click at [926, 488] on button "キャンセル" at bounding box center [913, 483] width 73 height 30
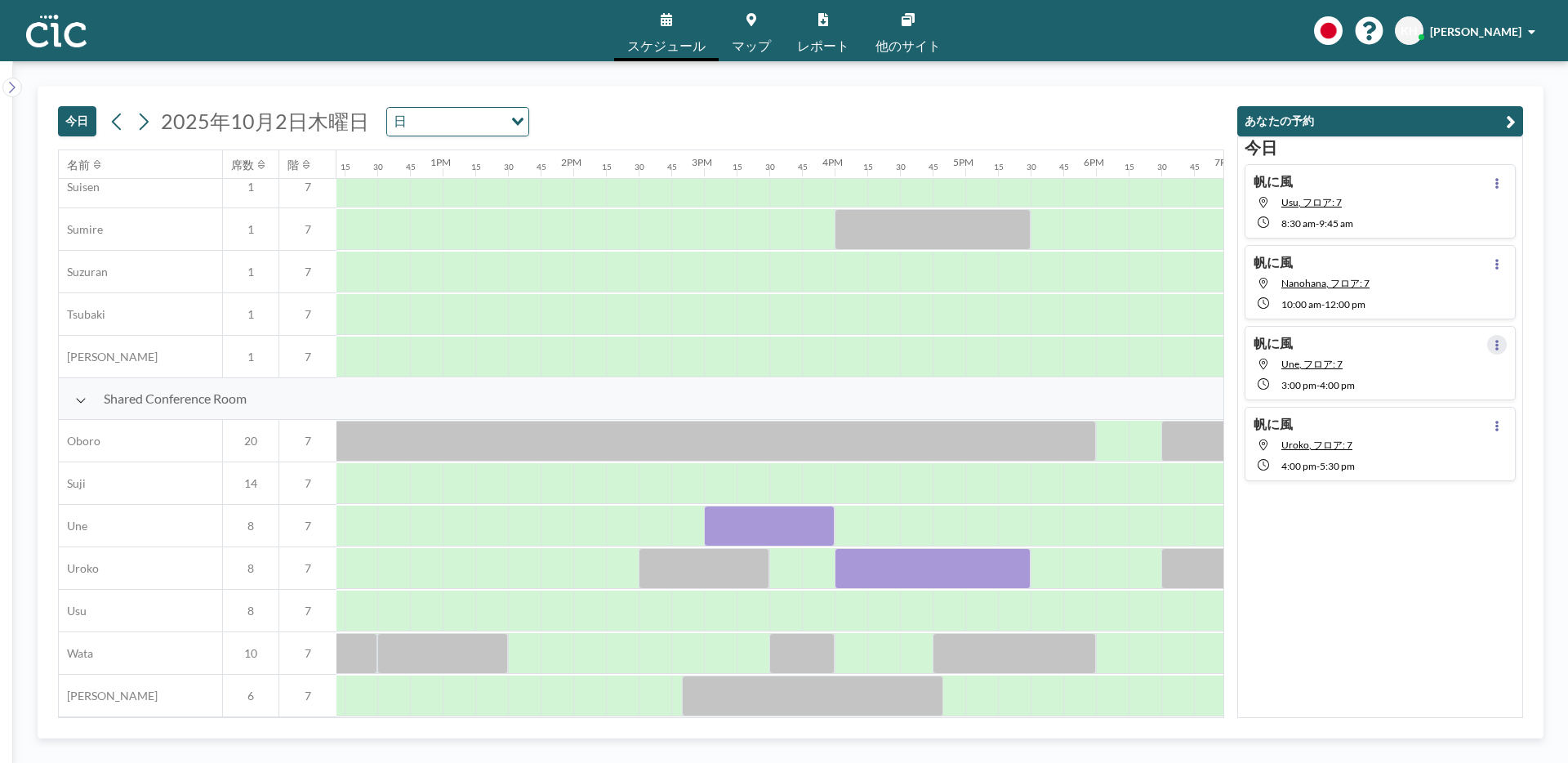
click at [1489, 348] on button at bounding box center [1498, 345] width 20 height 20
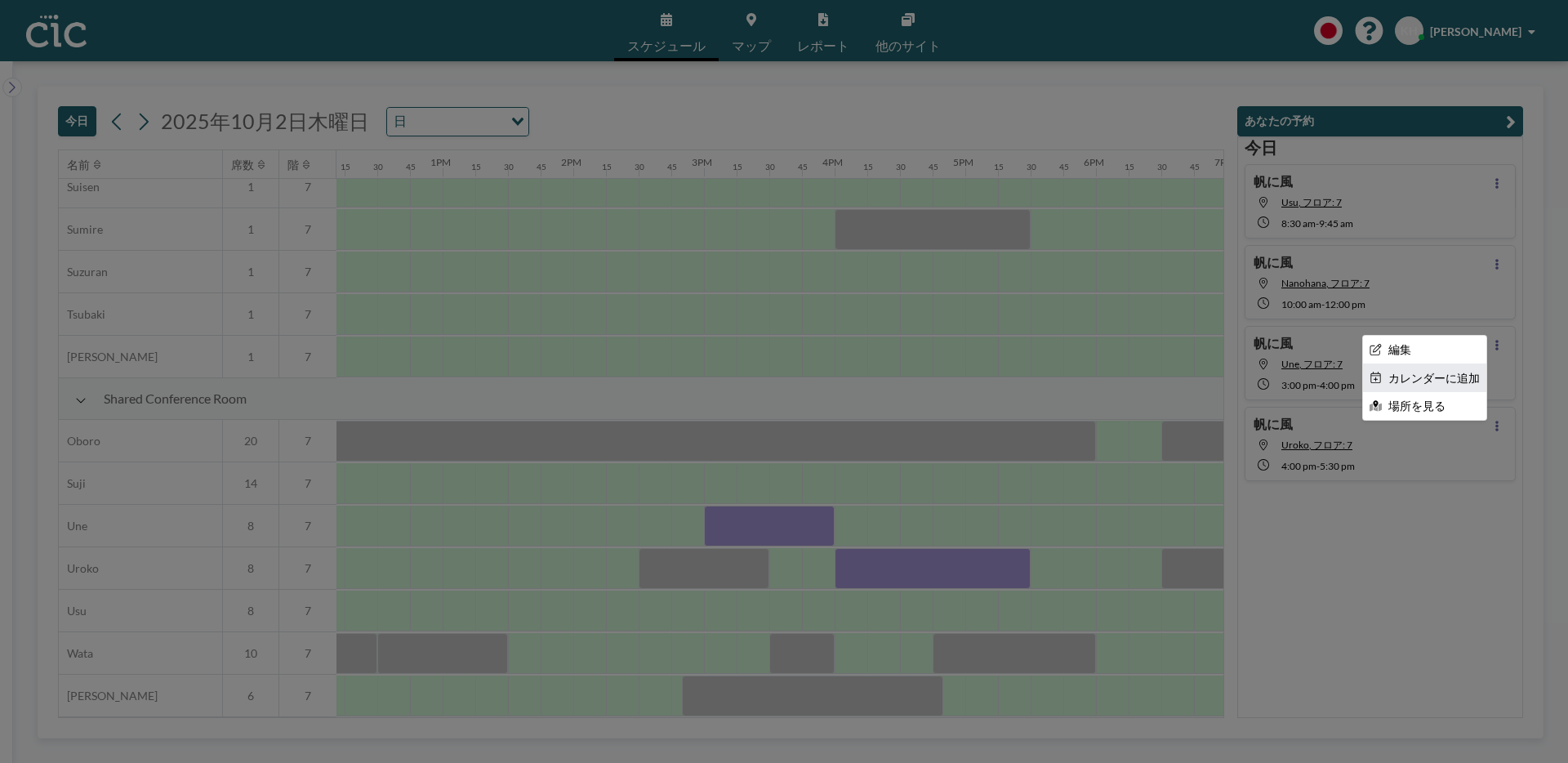
click at [1458, 376] on li "カレンダーに追加" at bounding box center [1425, 379] width 124 height 28
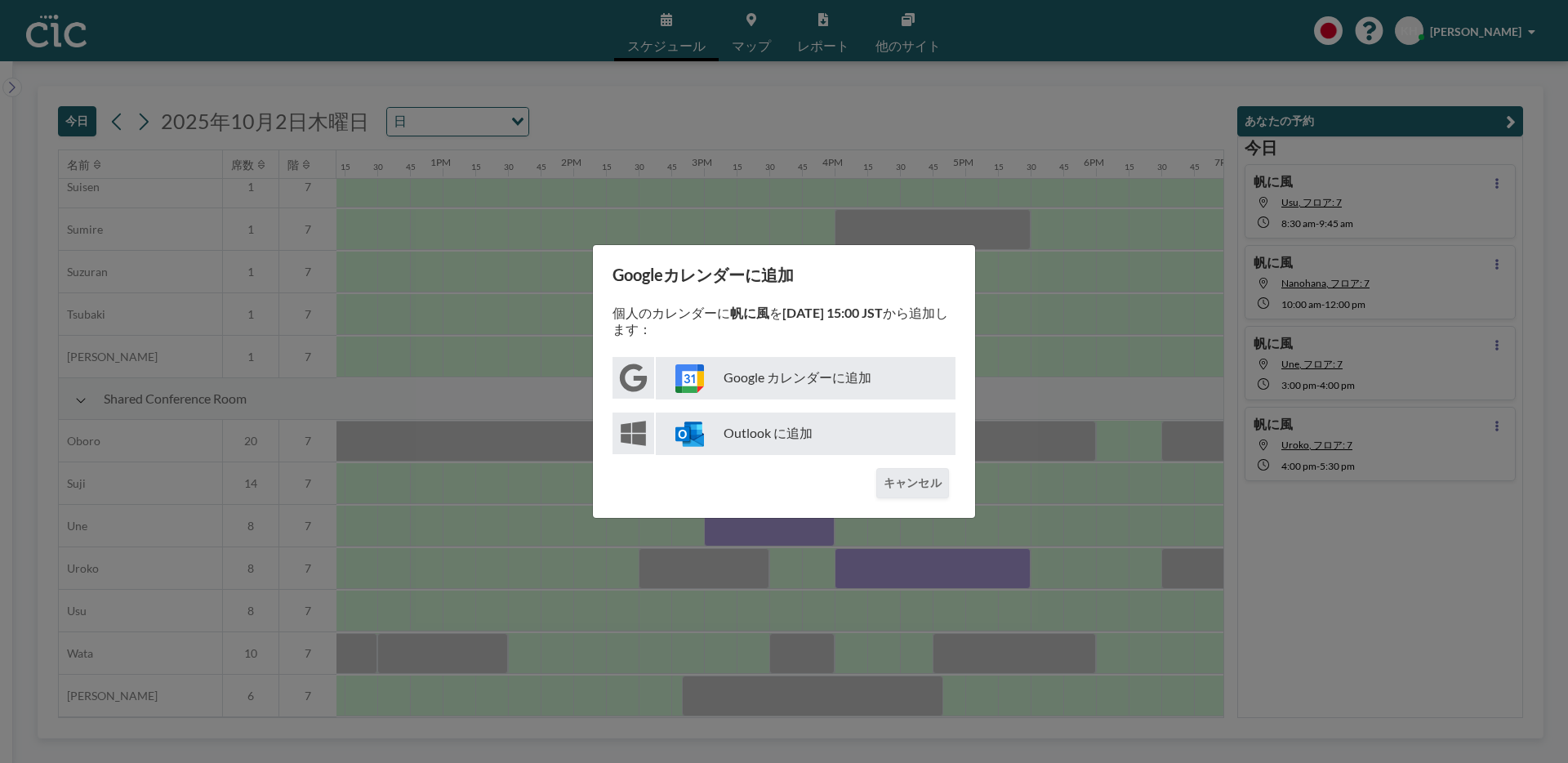
click at [916, 362] on p "Google カレンダーに追加" at bounding box center [806, 379] width 300 height 43
click at [933, 481] on button "キャンセル" at bounding box center [913, 483] width 73 height 30
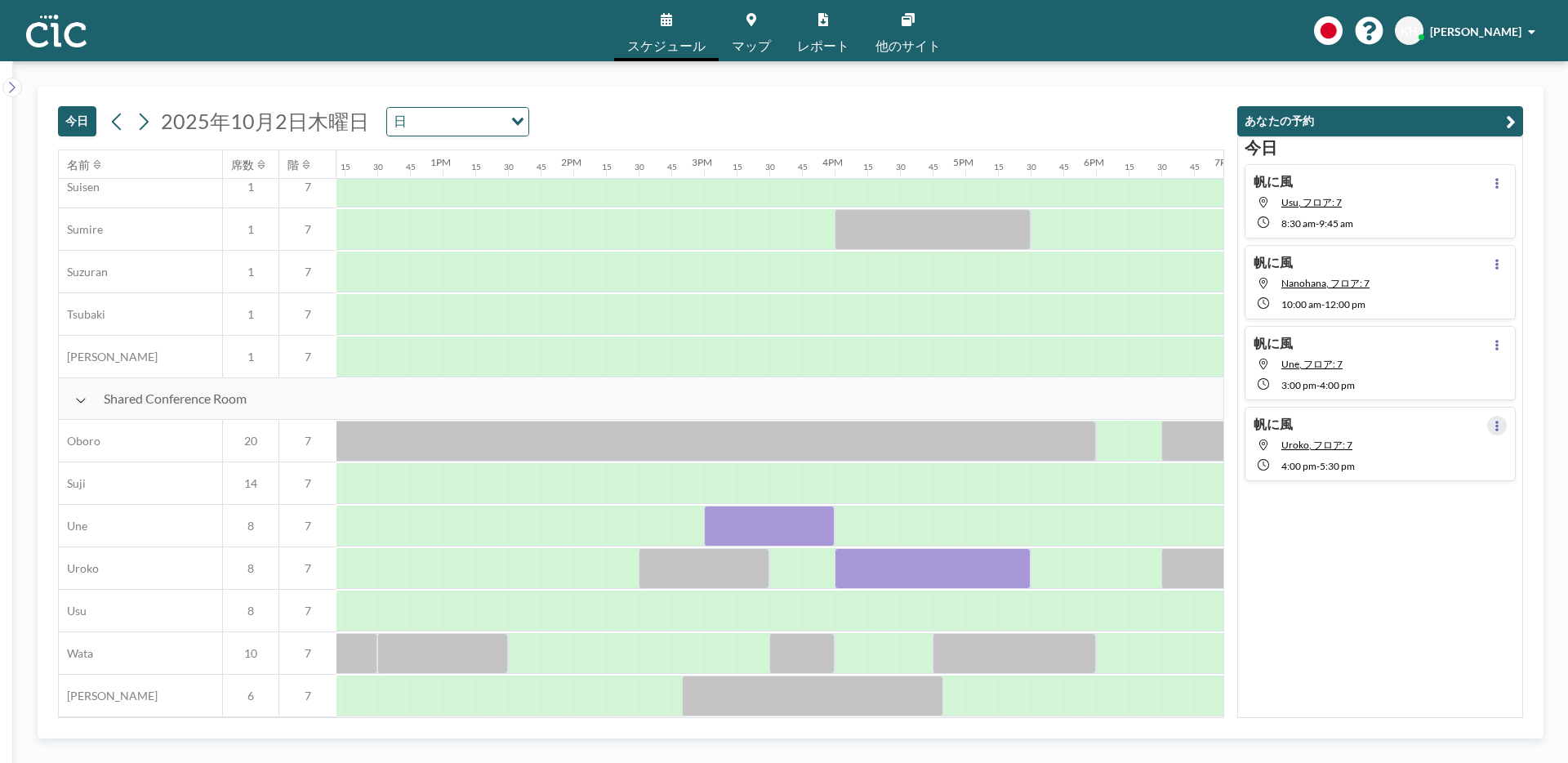
click at [1496, 424] on icon at bounding box center [1498, 425] width 3 height 11
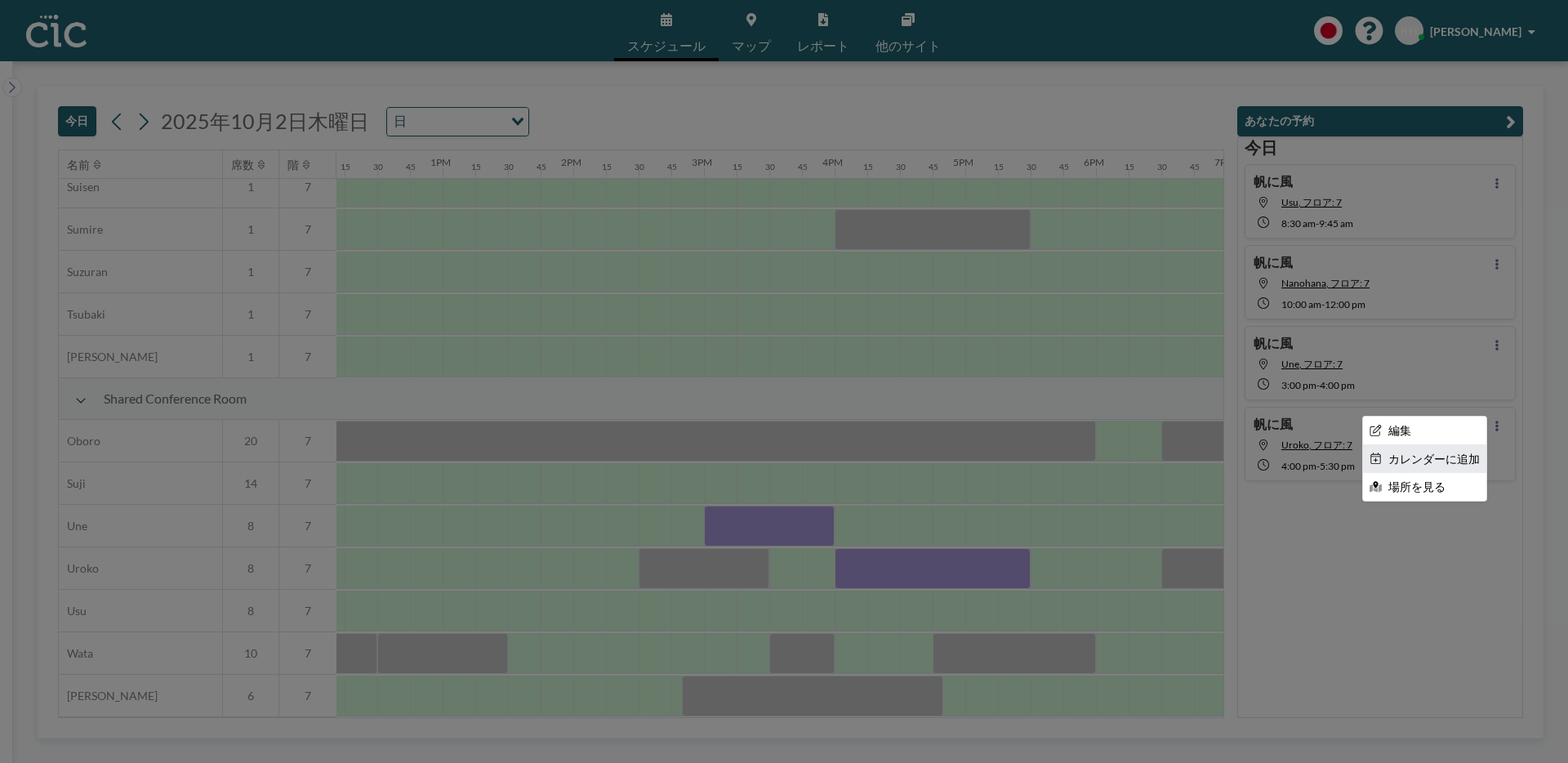
click at [1393, 460] on li "カレンダーに追加" at bounding box center [1425, 459] width 124 height 28
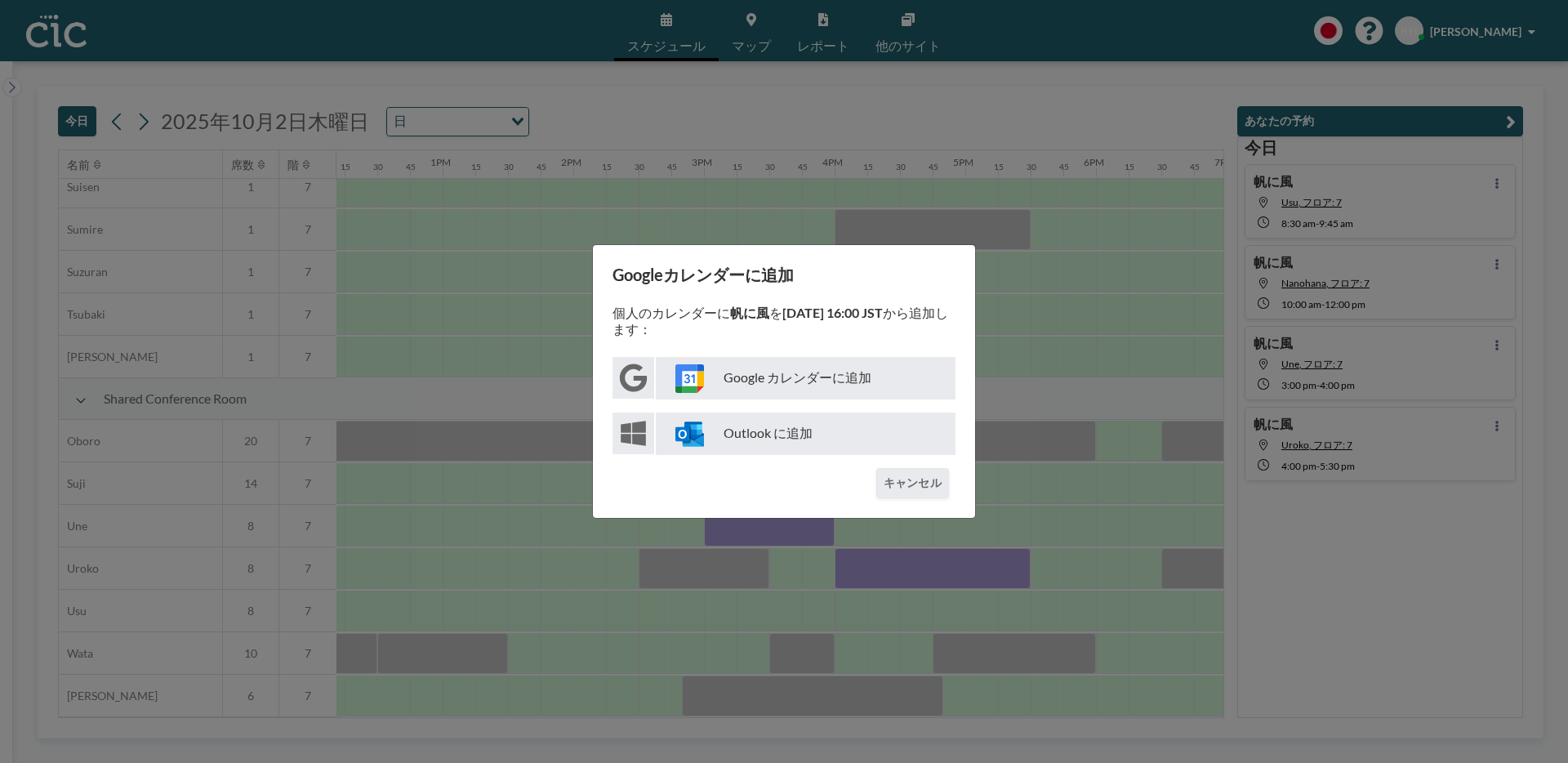
click at [738, 374] on p "Google カレンダーに追加" at bounding box center [806, 379] width 300 height 43
click at [909, 497] on button "キャンセル" at bounding box center [913, 483] width 73 height 30
